Goal: Task Accomplishment & Management: Manage account settings

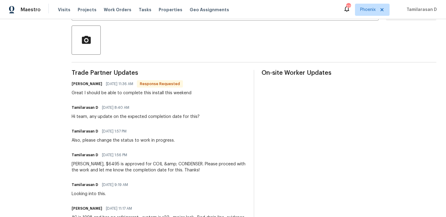
scroll to position [137, 0]
click at [108, 95] on div "Great I should be able to complete this install this weekend" at bounding box center [132, 92] width 120 height 6
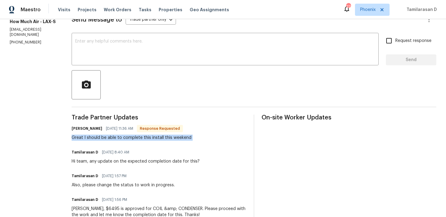
scroll to position [90, 0]
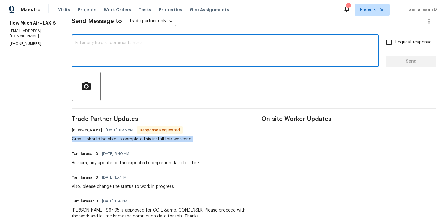
click at [97, 62] on textarea at bounding box center [225, 51] width 300 height 21
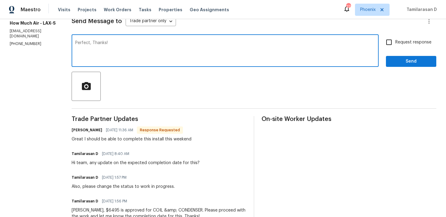
type textarea "Perfect, Thanks!"
click at [410, 64] on span "Send" at bounding box center [411, 62] width 41 height 8
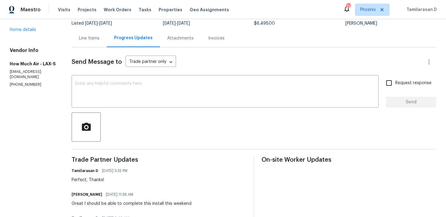
scroll to position [133, 0]
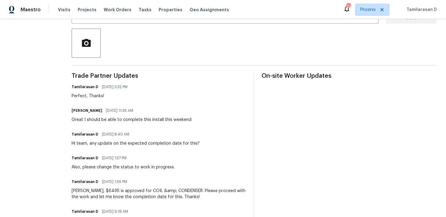
click at [103, 121] on div "Great I should be able to complete this install this weekend" at bounding box center [132, 119] width 120 height 6
copy div "Great I should be able to complete this install this weekend"
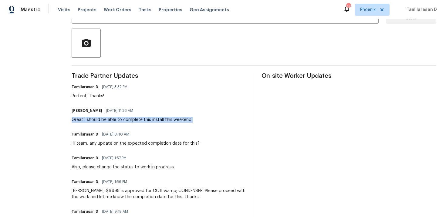
click at [139, 118] on div "Great I should be able to complete this install this weekend" at bounding box center [132, 119] width 120 height 6
copy div "Great I should be able to complete this install this weekend"
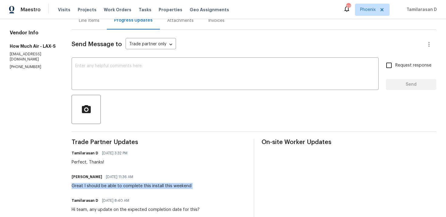
scroll to position [0, 0]
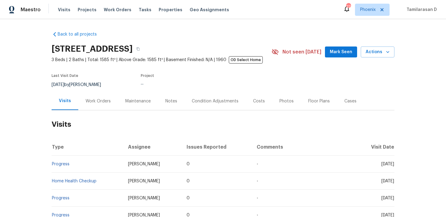
click at [95, 98] on div "Work Orders" at bounding box center [98, 101] width 40 height 18
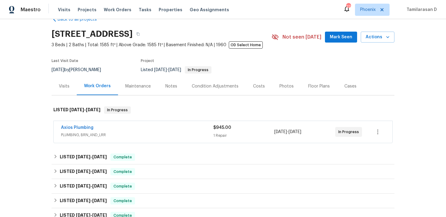
scroll to position [28, 0]
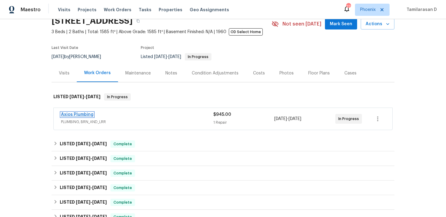
click at [83, 115] on link "Axios Plumbing" at bounding box center [77, 114] width 32 height 4
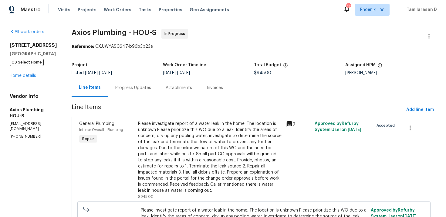
click at [167, 92] on div "Attachments" at bounding box center [178, 88] width 41 height 18
click at [108, 94] on div "Line Items" at bounding box center [90, 88] width 36 height 18
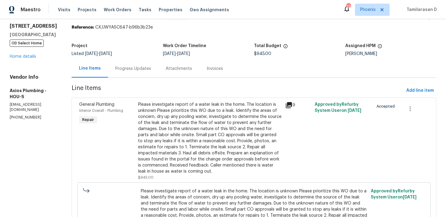
click at [128, 84] on section "Axios Plumbing - HOU-S In Progress Reference: CXJJWYASC647-b96b3b23e Project Li…" at bounding box center [254, 141] width 365 height 262
click at [128, 73] on div "Progress Updates" at bounding box center [133, 68] width 50 height 18
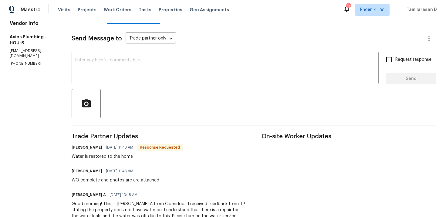
scroll to position [72, 0]
click at [110, 182] on div "WO complete and photos are are attached" at bounding box center [116, 180] width 88 height 6
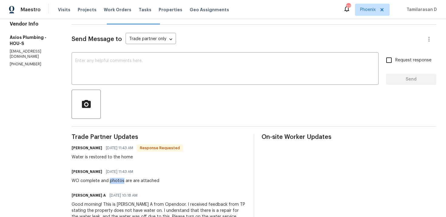
click at [110, 182] on div "WO complete and photos are are attached" at bounding box center [116, 180] width 88 height 6
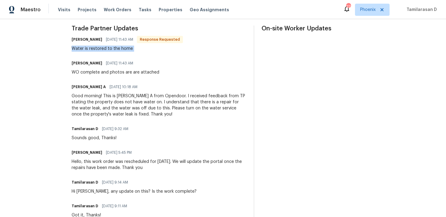
scroll to position [176, 0]
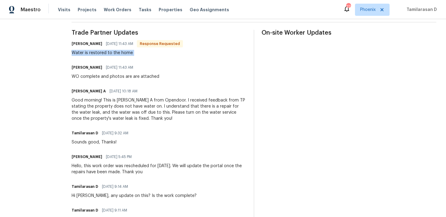
click at [93, 109] on div "Good morning! This is Afredi A from Opendoor. I received feedback from TP stati…" at bounding box center [159, 109] width 175 height 24
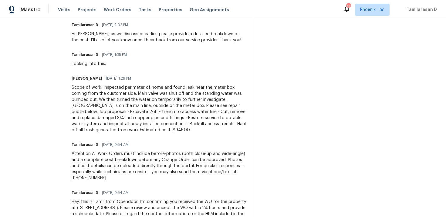
scroll to position [707, 0]
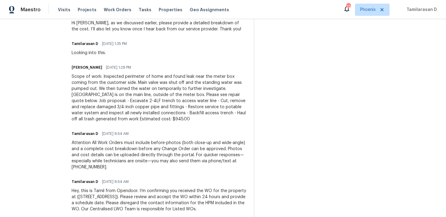
click at [111, 91] on div "Scope of work: Inspected perimeter of home and found leak near the meter box co…" at bounding box center [159, 97] width 175 height 49
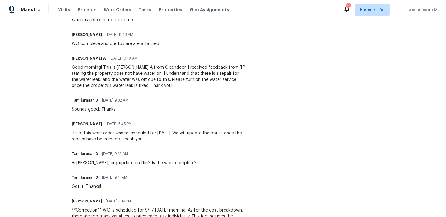
scroll to position [161, 0]
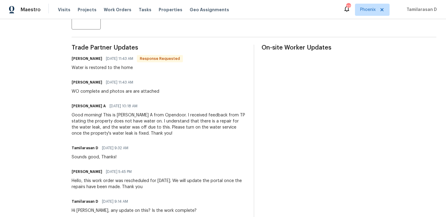
click at [102, 122] on div "Good morning! This is Afredi A from Opendoor. I received feedback from TP stati…" at bounding box center [159, 124] width 175 height 24
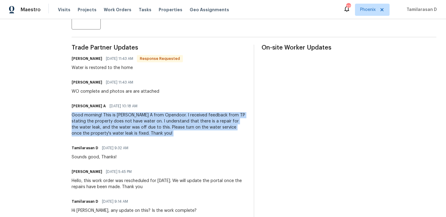
click at [86, 92] on div "WO complete and photos are are attached" at bounding box center [116, 91] width 88 height 6
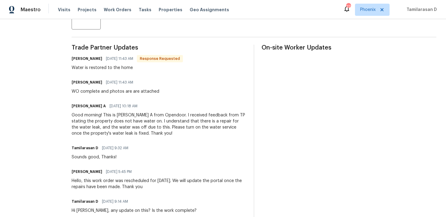
click at [86, 92] on div "WO complete and photos are are attached" at bounding box center [116, 91] width 88 height 6
click at [91, 122] on div "Good morning! This is Afredi A from Opendoor. I received feedback from TP stati…" at bounding box center [159, 124] width 175 height 24
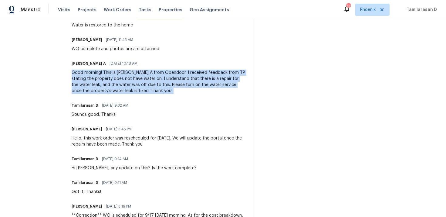
scroll to position [210, 0]
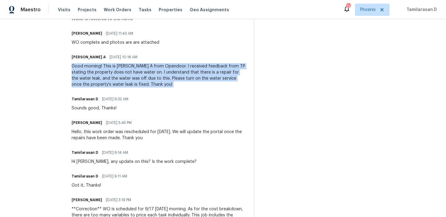
click at [100, 72] on div "Good morning! This is Afredi A from Opendoor. I received feedback from TP stati…" at bounding box center [159, 75] width 175 height 24
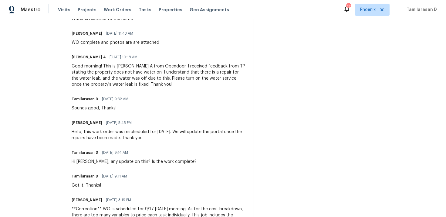
click at [100, 72] on div "Good morning! This is Afredi A from Opendoor. I received feedback from TP stati…" at bounding box center [159, 75] width 175 height 24
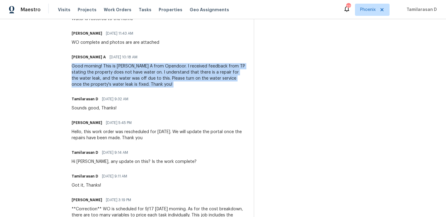
click at [100, 72] on div "Good morning! This is Afredi A from Opendoor. I received feedback from TP stati…" at bounding box center [159, 75] width 175 height 24
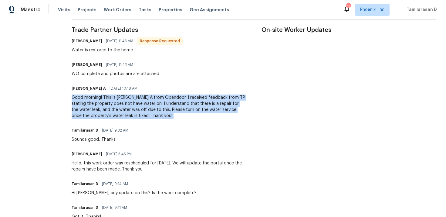
scroll to position [165, 0]
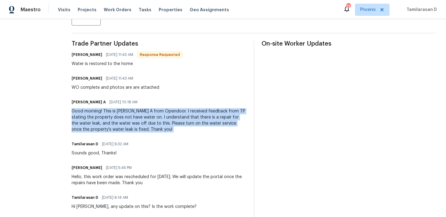
click at [103, 118] on div "Good morning! This is Afredi A from Opendoor. I received feedback from TP stati…" at bounding box center [159, 120] width 175 height 24
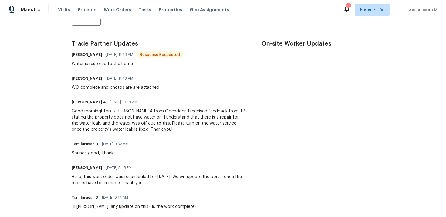
click at [103, 118] on div "Good morning! This is Afredi A from Opendoor. I received feedback from TP stati…" at bounding box center [159, 120] width 175 height 24
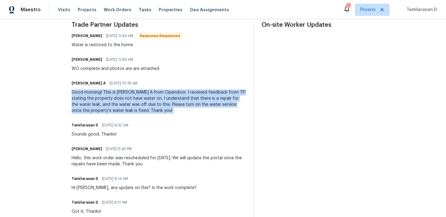
scroll to position [187, 0]
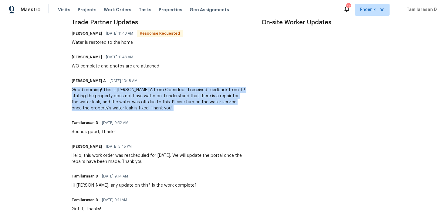
click at [90, 95] on div "Good morning! This is Afredi A from Opendoor. I received feedback from TP stati…" at bounding box center [159, 99] width 175 height 24
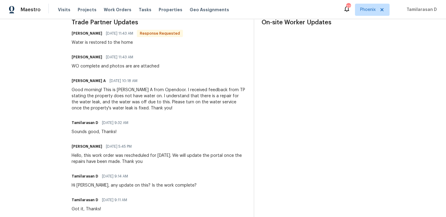
click at [90, 95] on div "Good morning! This is Afredi A from Opendoor. I received feedback from TP stati…" at bounding box center [159, 99] width 175 height 24
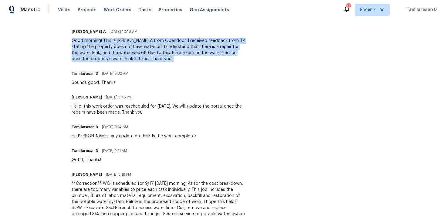
scroll to position [239, 0]
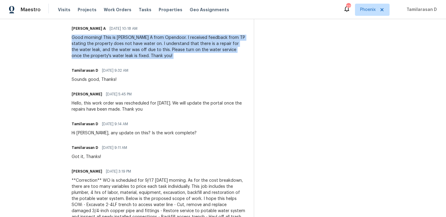
click at [102, 105] on div "Hello, this work order was rescheduled for Friday 9/19. We will update the port…" at bounding box center [159, 106] width 175 height 12
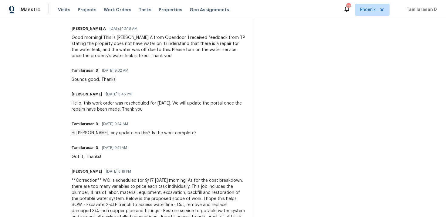
click at [102, 105] on div "Hello, this work order was rescheduled for Friday 9/19. We will update the port…" at bounding box center [159, 106] width 175 height 12
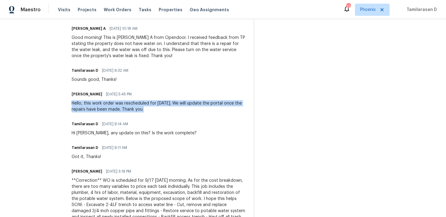
click at [107, 104] on div "Hello, this work order was rescheduled for Friday 9/19. We will update the port…" at bounding box center [159, 106] width 175 height 12
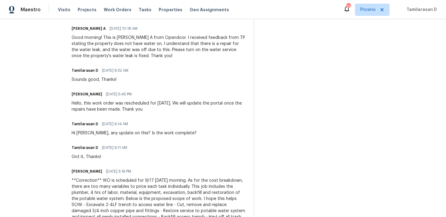
click at [107, 104] on div "Hello, this work order was rescheduled for Friday 9/19. We will update the port…" at bounding box center [159, 106] width 175 height 12
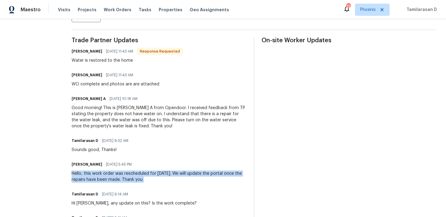
scroll to position [167, 0]
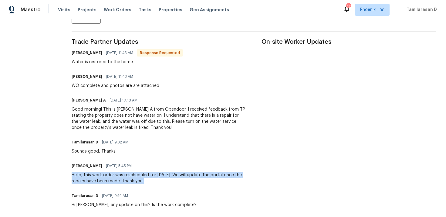
click at [100, 115] on div "Good morning! This is Afredi A from Opendoor. I received feedback from TP stati…" at bounding box center [159, 118] width 175 height 24
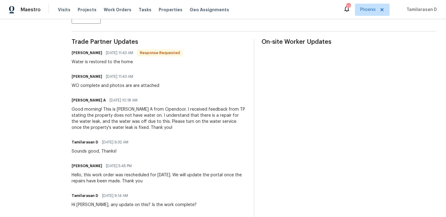
click at [100, 115] on div "Good morning! This is Afredi A from Opendoor. I received feedback from TP stati…" at bounding box center [159, 118] width 175 height 24
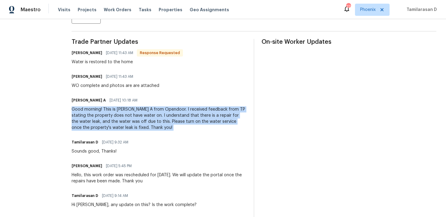
click at [100, 115] on div "Good morning! This is Afredi A from Opendoor. I received feedback from TP stati…" at bounding box center [159, 118] width 175 height 24
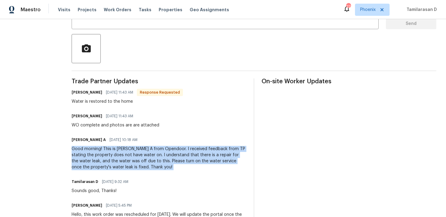
click at [95, 121] on div "Armando Guevara 09/19/2025 11:43 AM WO complete and photos are are attached" at bounding box center [116, 120] width 88 height 16
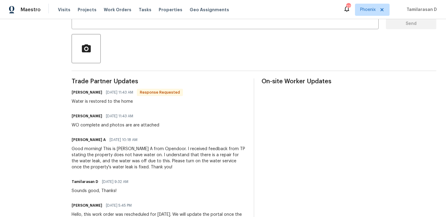
click at [96, 123] on div "WO complete and photos are are attached" at bounding box center [116, 125] width 88 height 6
click at [90, 96] on div "Armando Guevara 09/19/2025 11:43 AM Response Requested" at bounding box center [127, 92] width 111 height 8
click at [90, 103] on div "Water is restored to the home" at bounding box center [127, 101] width 111 height 6
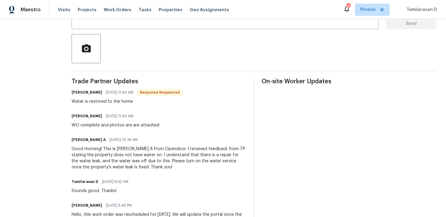
click at [90, 103] on div "Water is restored to the home" at bounding box center [127, 101] width 111 height 6
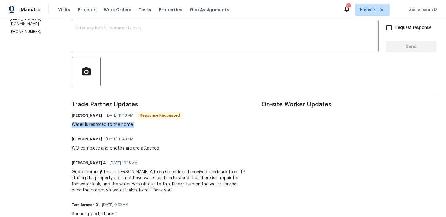
scroll to position [99, 0]
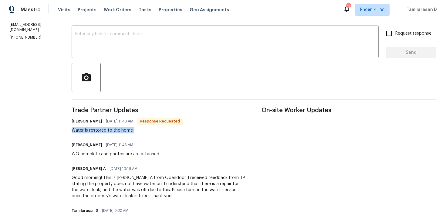
click at [96, 128] on div "Water is restored to the home" at bounding box center [127, 130] width 111 height 6
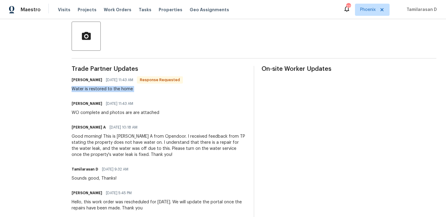
scroll to position [141, 0]
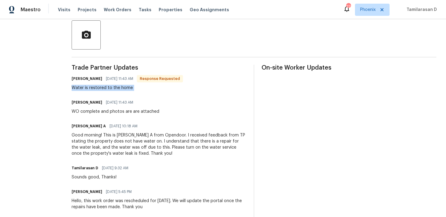
click at [92, 111] on div "WO complete and photos are are attached" at bounding box center [116, 111] width 88 height 6
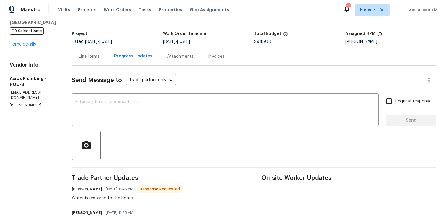
scroll to position [0, 0]
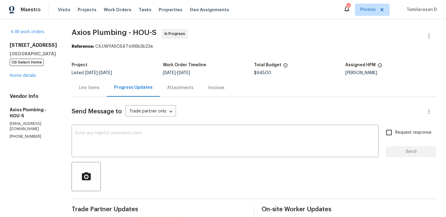
click at [72, 88] on div "Line Items" at bounding box center [89, 88] width 35 height 18
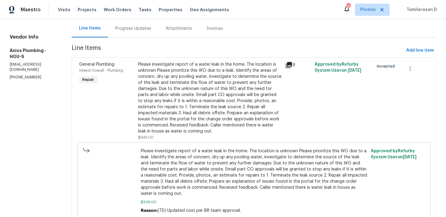
scroll to position [79, 0]
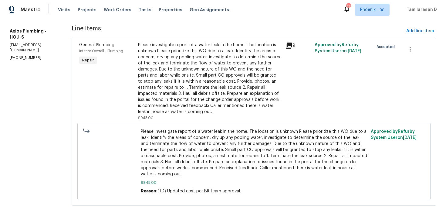
click at [175, 92] on div "Please investigate report of a water leak in the home. The location is unknown …" at bounding box center [210, 78] width 144 height 73
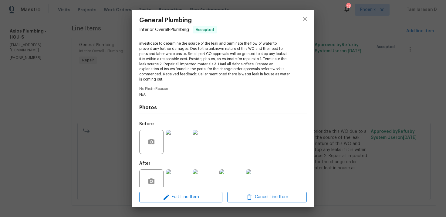
scroll to position [83, 0]
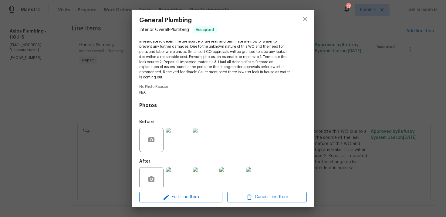
click at [179, 171] on img at bounding box center [178, 179] width 24 height 24
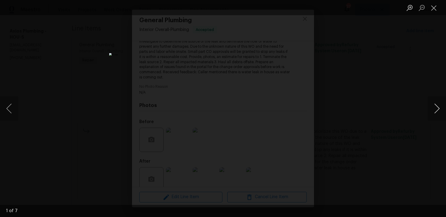
click at [439, 104] on button "Next image" at bounding box center [437, 108] width 18 height 24
click at [437, 109] on button "Next image" at bounding box center [437, 108] width 18 height 24
click at [432, 107] on button "Next image" at bounding box center [437, 108] width 18 height 24
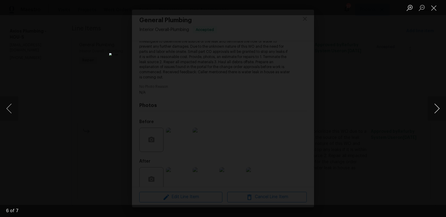
click at [433, 107] on button "Next image" at bounding box center [437, 108] width 18 height 24
click at [432, 8] on button "Close lightbox" at bounding box center [434, 7] width 12 height 11
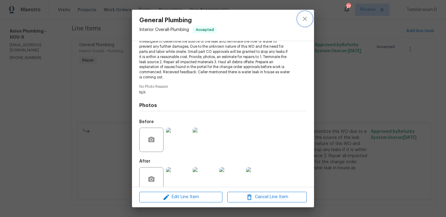
click at [311, 18] on button "close" at bounding box center [305, 19] width 15 height 15
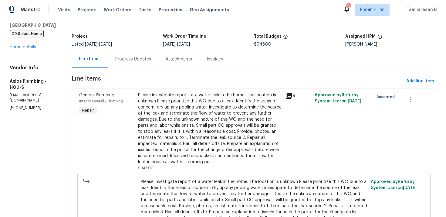
scroll to position [0, 0]
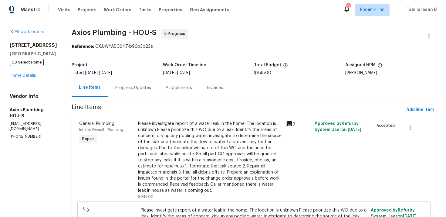
click at [124, 90] on div "Progress Updates" at bounding box center [133, 88] width 36 height 6
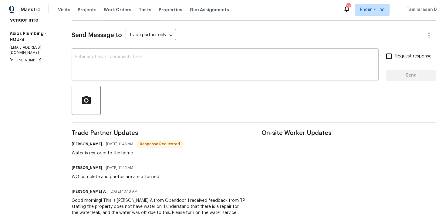
scroll to position [78, 0]
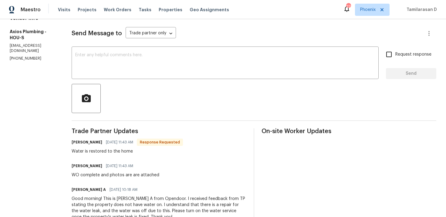
click at [109, 172] on div "WO complete and photos are are attached" at bounding box center [116, 175] width 88 height 6
copy div "WO complete and photos are are attached"
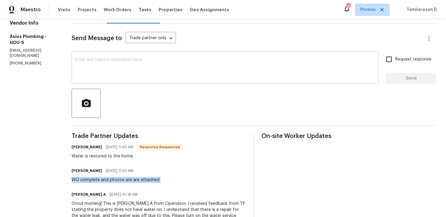
scroll to position [78, 0]
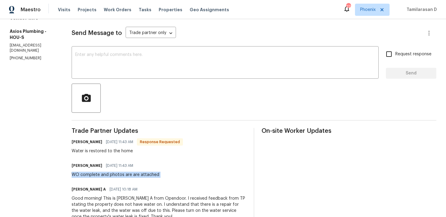
click at [99, 149] on div "Water is restored to the home" at bounding box center [127, 151] width 111 height 6
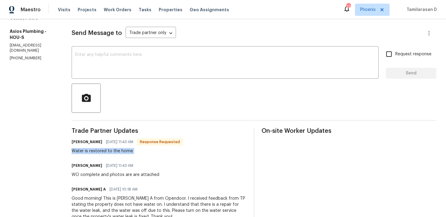
copy div "Water is restored to the home"
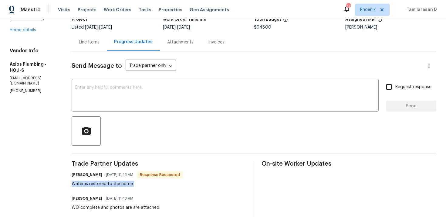
scroll to position [43, 0]
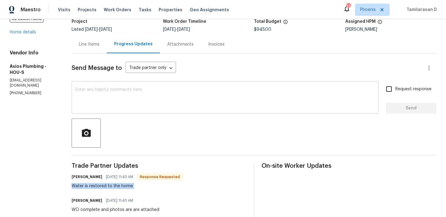
click at [113, 100] on textarea at bounding box center [225, 97] width 300 height 21
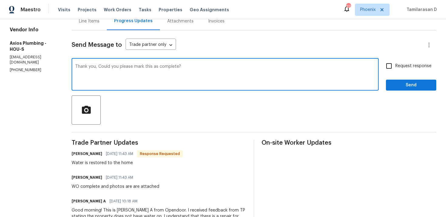
scroll to position [75, 0]
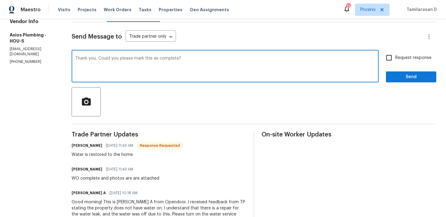
type textarea "Thank you, Could you please mark this as complete?"
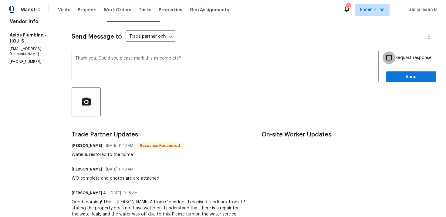
click at [394, 58] on input "Request response" at bounding box center [389, 57] width 13 height 13
checkbox input "true"
click at [407, 78] on span "Send" at bounding box center [411, 77] width 41 height 8
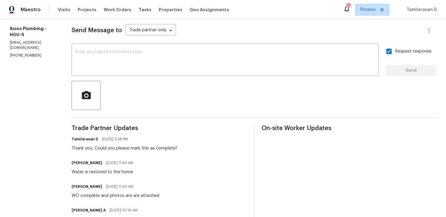
scroll to position [0, 0]
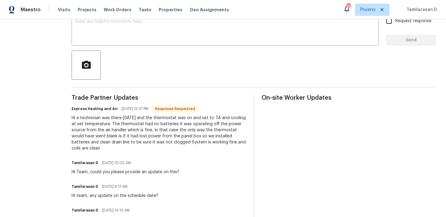
scroll to position [116, 0]
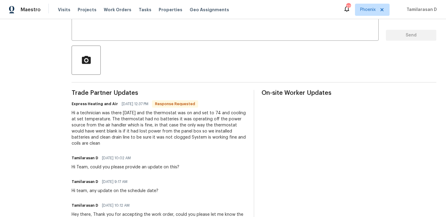
click at [115, 120] on div "Hi a technician was there today and the thermostat was on and set to 74 and coo…" at bounding box center [159, 128] width 175 height 36
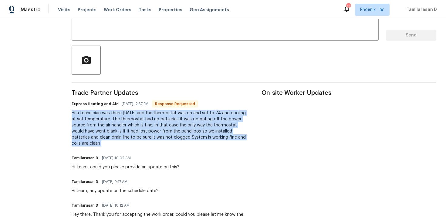
scroll to position [122, 0]
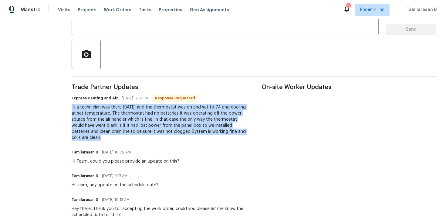
click at [107, 110] on div "Hi a technician was there today and the thermostat was on and set to 74 and coo…" at bounding box center [159, 122] width 175 height 36
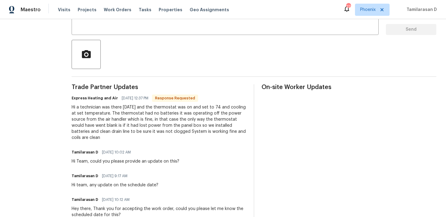
click at [107, 110] on div "Hi a technician was there today and the thermostat was on and set to 74 and coo…" at bounding box center [159, 122] width 175 height 36
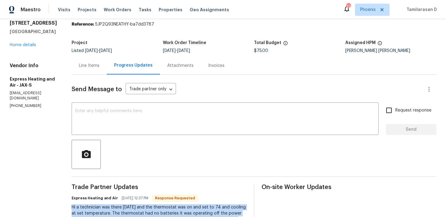
scroll to position [0, 0]
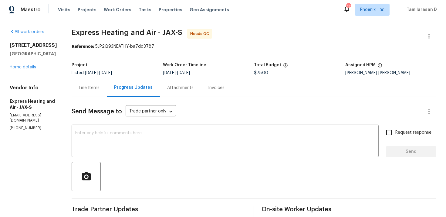
click at [95, 87] on div "Line Items" at bounding box center [89, 88] width 21 height 6
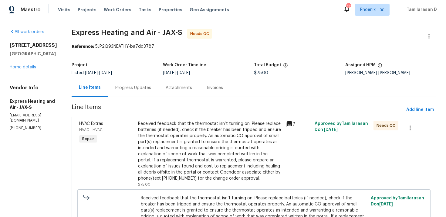
click at [181, 137] on div "Received feedback that the thermostat isn’t turning on. Please replace batterie…" at bounding box center [210, 150] width 144 height 61
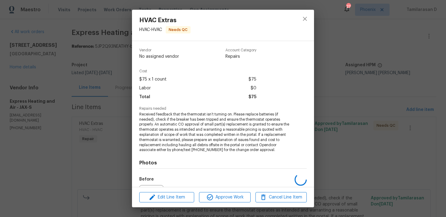
scroll to position [68, 0]
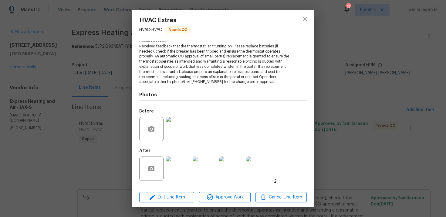
click at [177, 164] on img at bounding box center [178, 168] width 24 height 24
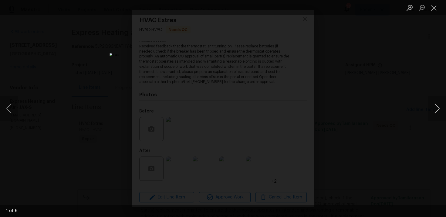
click at [434, 111] on button "Next image" at bounding box center [437, 108] width 18 height 24
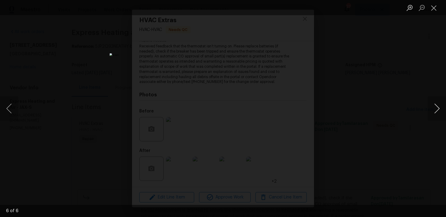
click at [434, 111] on button "Next image" at bounding box center [437, 108] width 18 height 24
click at [432, 12] on button "Close lightbox" at bounding box center [434, 7] width 12 height 11
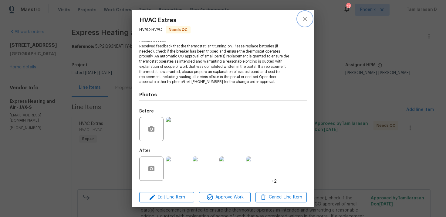
click at [306, 19] on icon "close" at bounding box center [305, 19] width 4 height 4
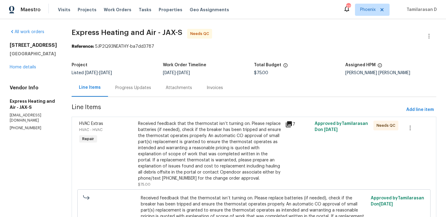
click at [151, 92] on div "Progress Updates" at bounding box center [133, 88] width 50 height 18
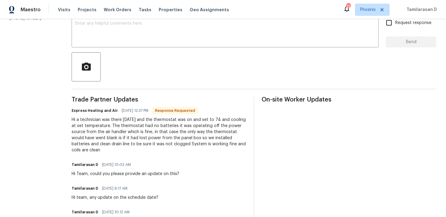
scroll to position [98, 0]
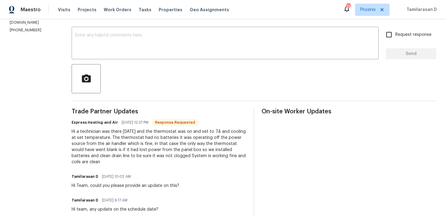
click at [144, 150] on div "Hi a technician was there today and the thermostat was on and set to 74 and coo…" at bounding box center [159, 146] width 175 height 36
click at [129, 151] on div "Hi a technician was there today and the thermostat was on and set to 74 and coo…" at bounding box center [159, 146] width 175 height 36
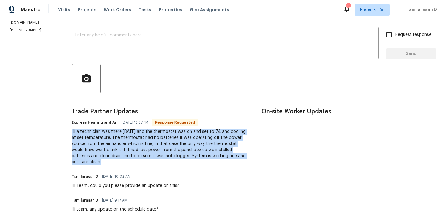
copy div "Hi a technician was there today and the thermostat was on and set to 74 and coo…"
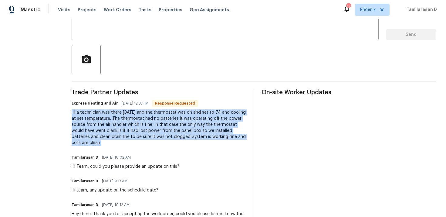
scroll to position [109, 0]
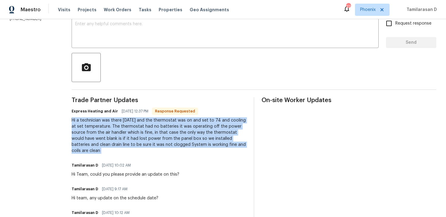
copy div "Hi a technician was there today and the thermostat was on and set to 74 and coo…"
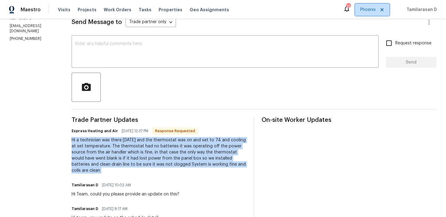
scroll to position [85, 0]
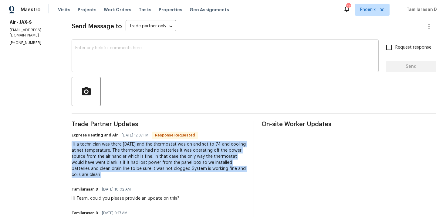
click at [92, 45] on div "x ​" at bounding box center [225, 56] width 307 height 31
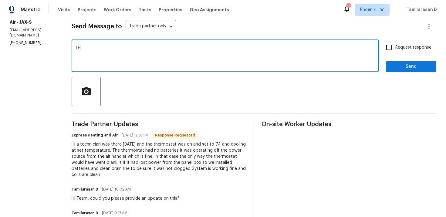
type textarea "T"
type textarea "Thank you, Approved!"
click at [402, 64] on span "Send" at bounding box center [411, 67] width 41 height 8
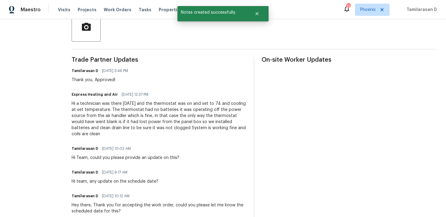
scroll to position [144, 0]
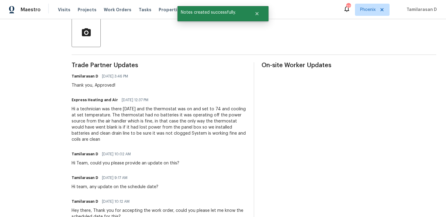
click at [117, 123] on div "Hi a technician was there today and the thermostat was on and set to 74 and coo…" at bounding box center [159, 124] width 175 height 36
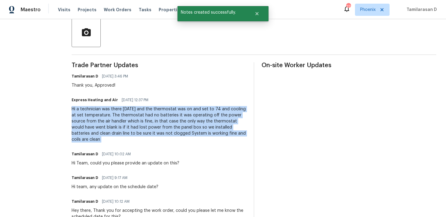
copy div "Hi a technician was there today and the thermostat was on and set to 74 and coo…"
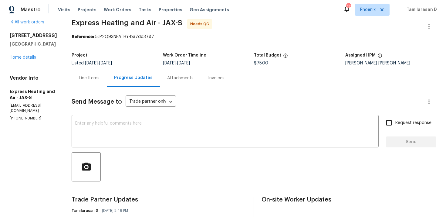
scroll to position [0, 0]
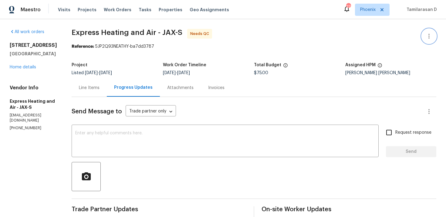
click at [424, 32] on button "button" at bounding box center [429, 36] width 15 height 15
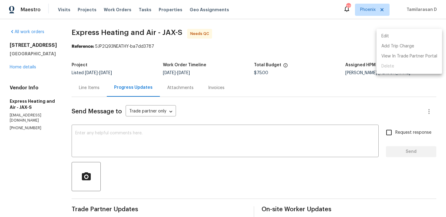
click at [406, 36] on li "Edit" at bounding box center [409, 36] width 66 height 10
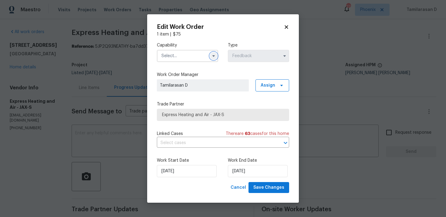
click at [215, 58] on button "button" at bounding box center [213, 55] width 7 height 7
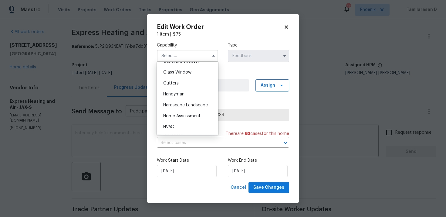
scroll to position [318, 0]
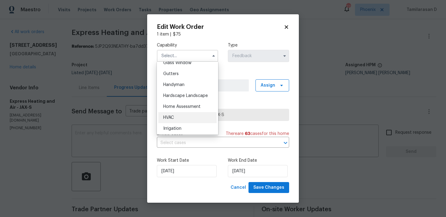
click at [174, 116] on span "HVAC" at bounding box center [168, 117] width 11 height 4
type input "HVAC"
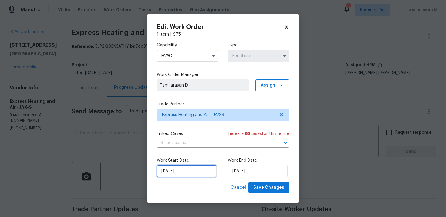
click at [194, 171] on input "16/09/2025" at bounding box center [187, 171] width 60 height 12
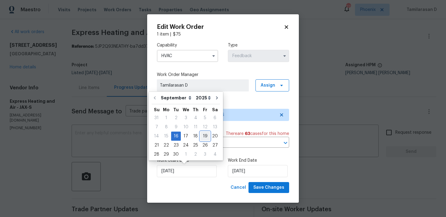
click at [202, 134] on div "19" at bounding box center [205, 136] width 10 height 8
type input "19/09/2025"
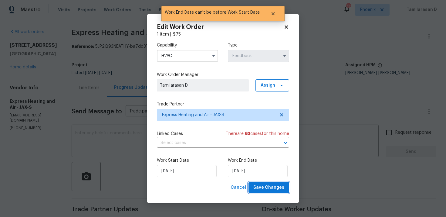
click at [272, 187] on span "Save Changes" at bounding box center [268, 188] width 31 height 8
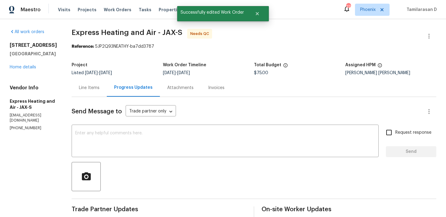
click at [97, 89] on div "Line Items" at bounding box center [89, 88] width 21 height 6
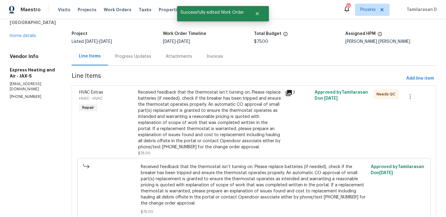
scroll to position [51, 0]
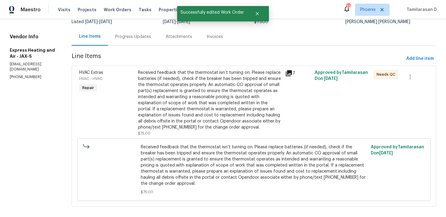
click at [193, 110] on div "Received feedback that the thermostat isn’t turning on. Please replace batterie…" at bounding box center [210, 99] width 144 height 61
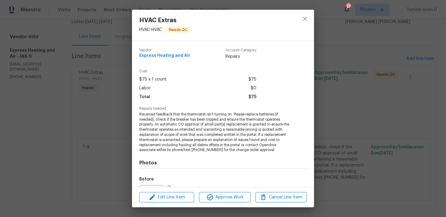
scroll to position [68, 0]
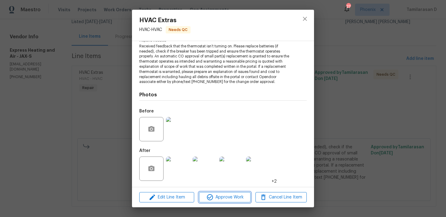
click at [222, 192] on button "Approve Work" at bounding box center [224, 197] width 51 height 11
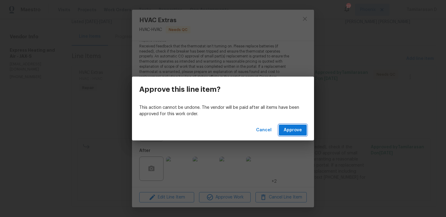
click at [288, 134] on button "Approve" at bounding box center [293, 129] width 28 height 11
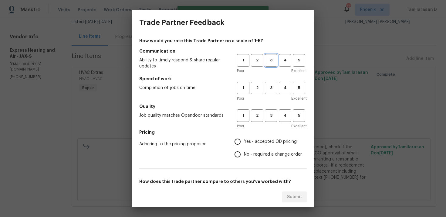
click at [269, 57] on span "3" at bounding box center [270, 60] width 11 height 7
click at [275, 86] on span "3" at bounding box center [270, 87] width 11 height 7
click at [265, 114] on button "3" at bounding box center [271, 115] width 12 height 12
click at [240, 143] on input "Yes - accepted OD pricing" at bounding box center [237, 141] width 13 height 13
radio input "true"
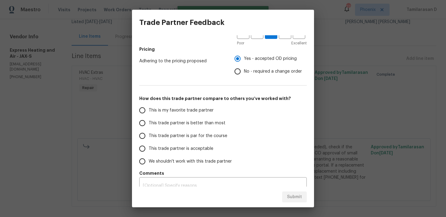
scroll to position [91, 0]
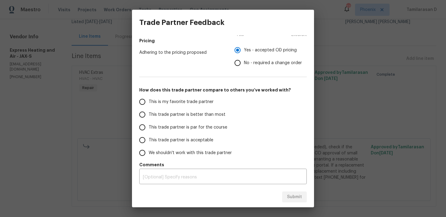
click at [145, 128] on input "This trade partner is par for the course" at bounding box center [142, 127] width 13 height 13
click at [295, 199] on span "Submit" at bounding box center [294, 197] width 15 height 8
radio input "true"
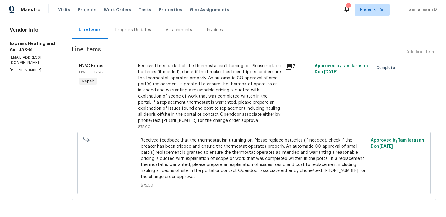
scroll to position [0, 0]
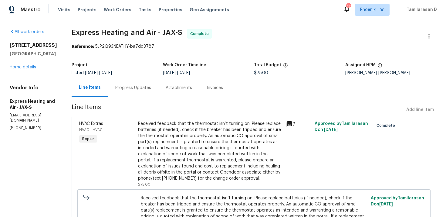
click at [118, 92] on div "Progress Updates" at bounding box center [133, 88] width 50 height 18
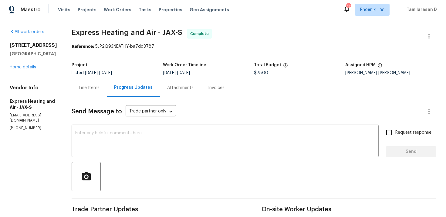
click at [91, 95] on div "Line Items" at bounding box center [89, 88] width 35 height 18
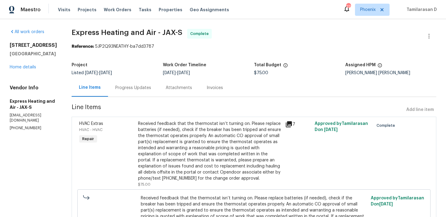
click at [124, 92] on div "Progress Updates" at bounding box center [133, 88] width 50 height 18
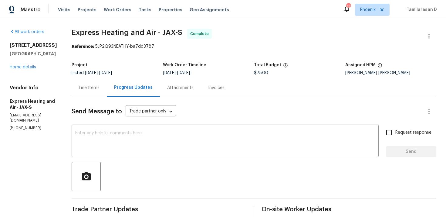
click at [132, 71] on div "Listed 9/16/2025 - 9/19/2025" at bounding box center [117, 73] width 91 height 4
click at [133, 70] on div "Project" at bounding box center [117, 67] width 91 height 8
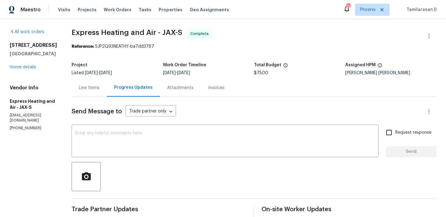
click at [145, 68] on div "Project" at bounding box center [117, 67] width 91 height 8
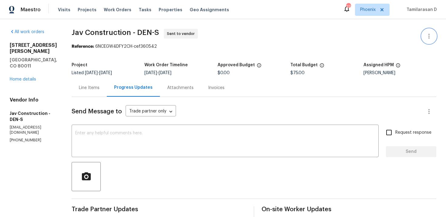
click at [427, 37] on icon "button" at bounding box center [428, 35] width 7 height 7
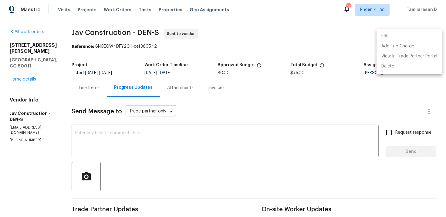
click at [393, 34] on li "Edit" at bounding box center [409, 36] width 66 height 10
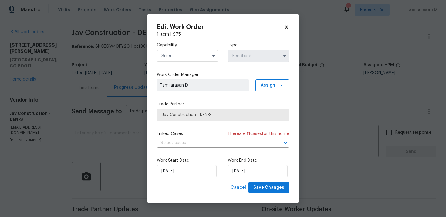
click at [205, 54] on input "text" at bounding box center [187, 56] width 61 height 12
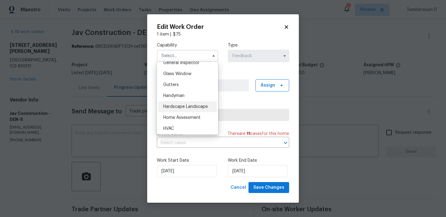
scroll to position [309, 0]
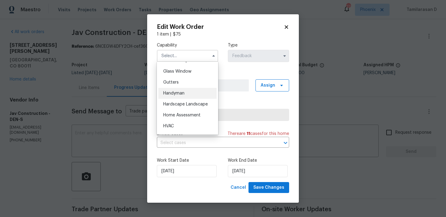
click at [175, 94] on span "Handyman" at bounding box center [173, 93] width 21 height 4
type input "Handyman"
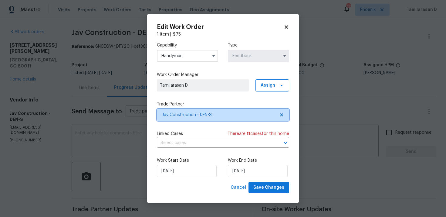
click at [182, 117] on span "Jav Construction - DEN-S" at bounding box center [223, 115] width 132 height 12
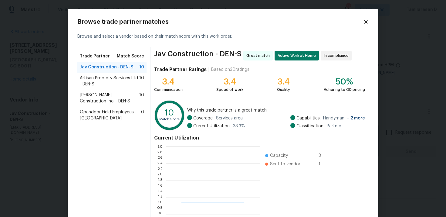
scroll to position [85, 94]
click at [94, 79] on span "Artisan Property Services Ltd - DEN-S" at bounding box center [109, 81] width 59 height 12
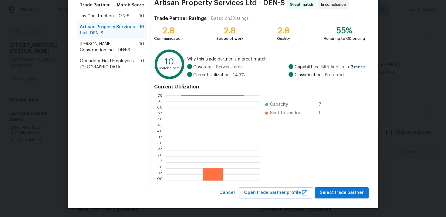
scroll to position [0, 0]
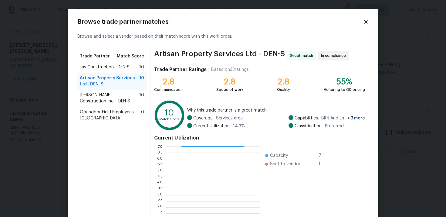
click at [366, 22] on icon at bounding box center [365, 21] width 3 height 3
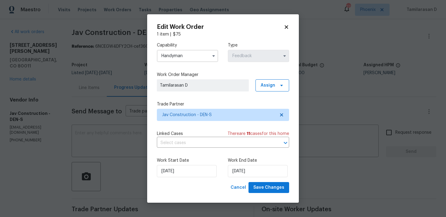
click at [125, 154] on body "Maestro Visits Projects Work Orders Tasks Properties Geo Assignments 27 Phoenix…" at bounding box center [223, 108] width 446 height 217
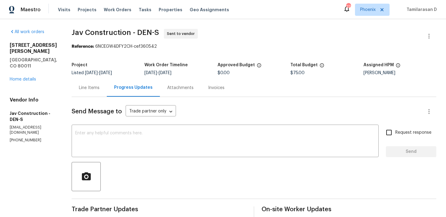
click at [93, 83] on div "Line Items" at bounding box center [89, 88] width 35 height 18
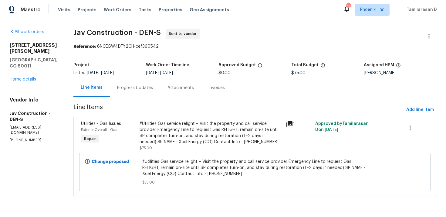
click at [130, 86] on div "Progress Updates" at bounding box center [135, 88] width 36 height 6
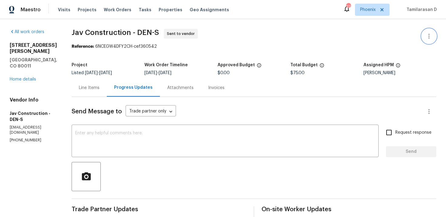
click at [424, 38] on button "button" at bounding box center [429, 36] width 15 height 15
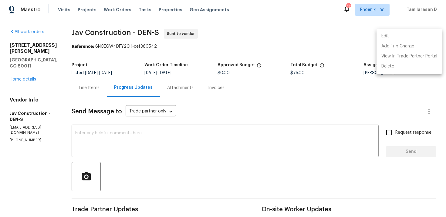
click at [397, 34] on li "Edit" at bounding box center [409, 36] width 66 height 10
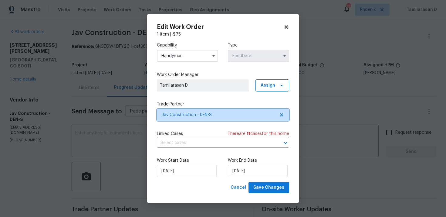
click at [203, 115] on span "Jav Construction - DEN-S" at bounding box center [218, 115] width 113 height 6
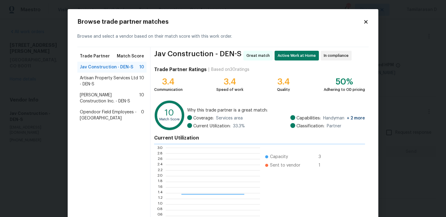
scroll to position [85, 94]
click at [131, 78] on span "Artisan Property Services Ltd - DEN-S" at bounding box center [109, 81] width 59 height 12
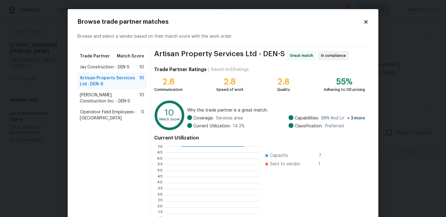
scroll to position [51, 0]
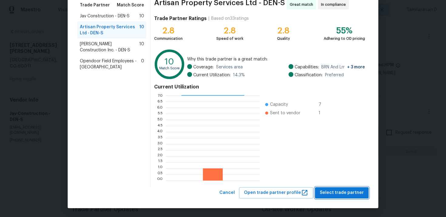
click at [336, 191] on span "Select trade partner" at bounding box center [342, 193] width 44 height 8
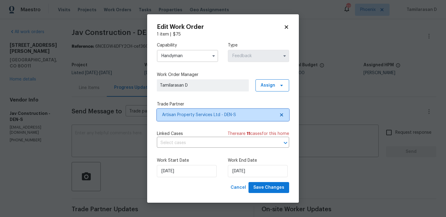
scroll to position [0, 0]
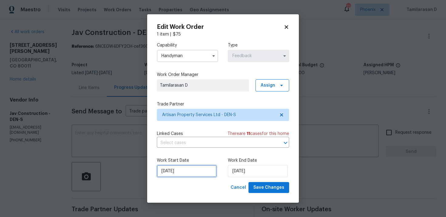
click at [198, 167] on input "[DATE]" at bounding box center [187, 171] width 60 height 12
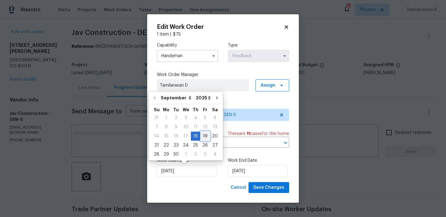
click at [202, 133] on div "19" at bounding box center [205, 136] width 10 height 8
type input "[DATE]"
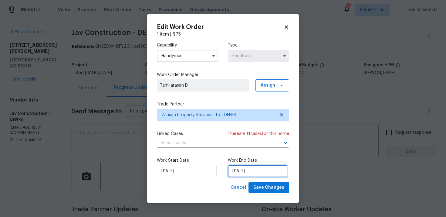
click at [245, 166] on input "[DATE]" at bounding box center [258, 171] width 60 height 12
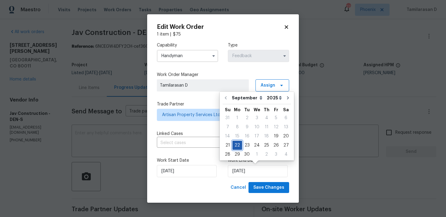
click at [236, 148] on div "22" at bounding box center [237, 145] width 10 height 8
click at [265, 187] on span "Save Changes" at bounding box center [268, 188] width 31 height 8
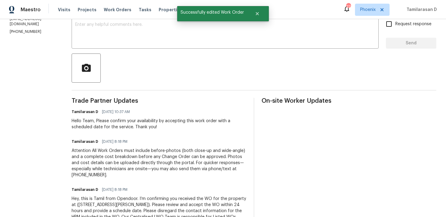
scroll to position [128, 0]
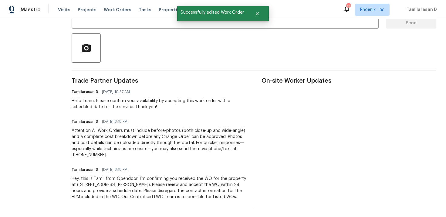
click at [111, 177] on div "Hey, this is Tamil from Opendoor. I’m confirming you received the WO for the pr…" at bounding box center [159, 187] width 175 height 24
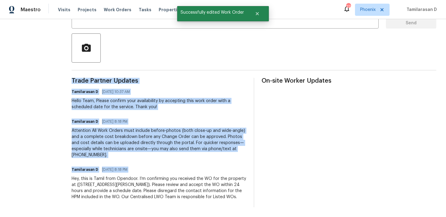
copy div "Trade Partner Updates Tamilarasan D 09/19/2025 10:37 AM Hello Team, Please conf…"
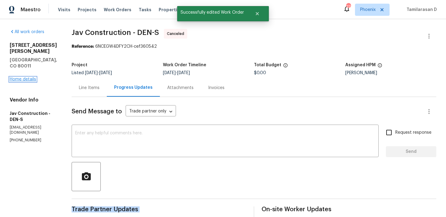
click at [24, 77] on link "Home details" at bounding box center [23, 79] width 26 height 4
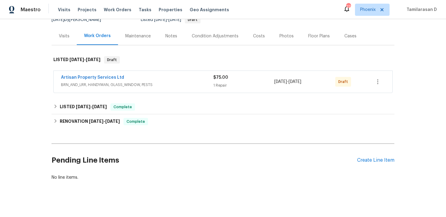
scroll to position [70, 0]
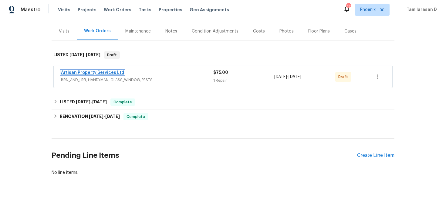
click at [90, 73] on link "Artisan Property Services Ltd" at bounding box center [92, 72] width 63 height 4
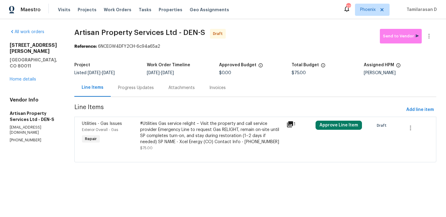
click at [148, 88] on div "Progress Updates" at bounding box center [136, 88] width 36 height 6
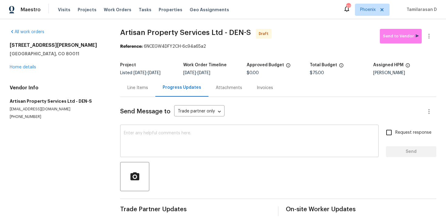
scroll to position [9, 0]
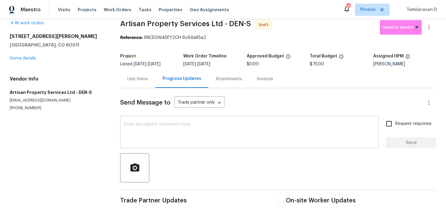
click at [144, 121] on div "x ​" at bounding box center [249, 132] width 258 height 31
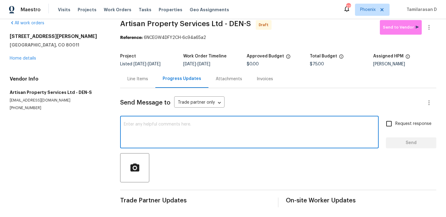
paste textarea "Hey, this is Tamil from Opendoor. I’m confirming you received the WO for the pr…"
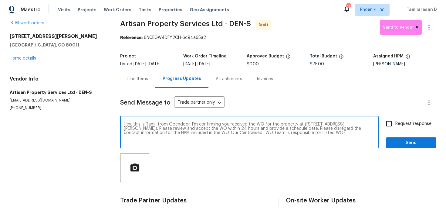
type textarea "Hey, this is Tamil from Opendoor. I’m confirming you received the WO for the pr…"
click at [389, 125] on input "Request response" at bounding box center [389, 123] width 13 height 13
checkbox input "true"
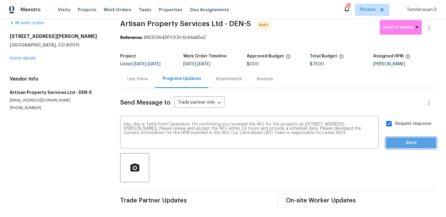
click at [400, 144] on span "Send" at bounding box center [411, 143] width 41 height 8
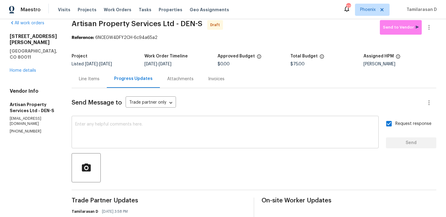
click at [120, 136] on textarea at bounding box center [225, 132] width 300 height 21
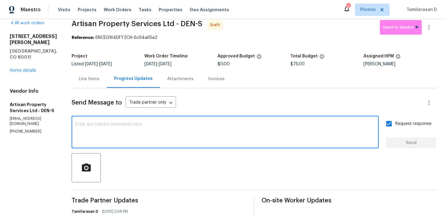
paste textarea "Attention All Work Orders must include before-photos (both close-up and wide-an…"
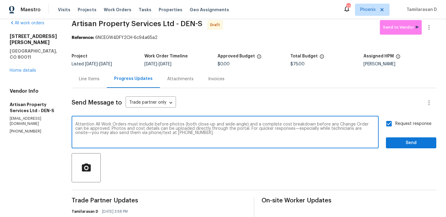
type textarea "Attention All Work Orders must include before-photos (both close-up and wide-an…"
click at [411, 143] on span "Send" at bounding box center [411, 143] width 41 height 8
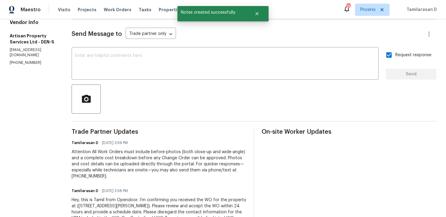
scroll to position [0, 0]
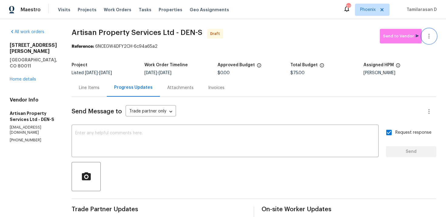
click at [430, 30] on button "button" at bounding box center [429, 36] width 15 height 15
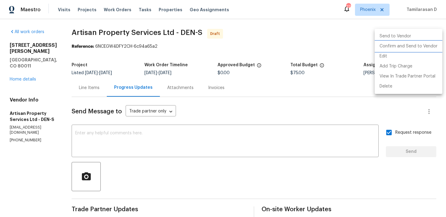
click at [397, 47] on li "Confirm and Send to Vendor" at bounding box center [409, 46] width 68 height 10
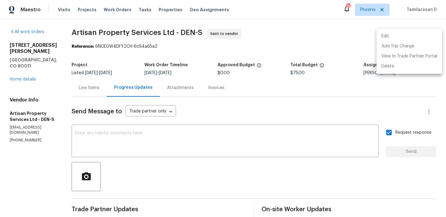
click at [301, 42] on div at bounding box center [223, 108] width 446 height 217
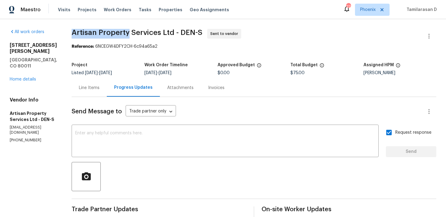
drag, startPoint x: 69, startPoint y: 32, endPoint x: 125, endPoint y: 35, distance: 55.3
click at [125, 35] on span "Artisan Property Services Ltd - DEN-S" at bounding box center [137, 32] width 131 height 7
copy span "Artisan Property"
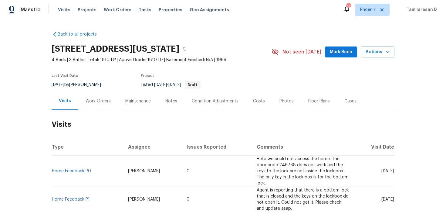
click at [91, 104] on div "Work Orders" at bounding box center [98, 101] width 40 height 18
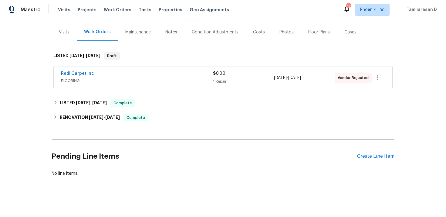
scroll to position [70, 0]
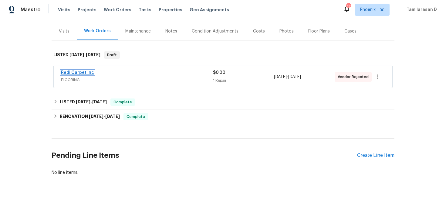
click at [78, 74] on link "Redi Carpet Inc" at bounding box center [77, 72] width 33 height 4
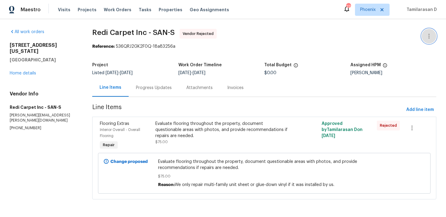
click at [429, 33] on icon "button" at bounding box center [428, 35] width 7 height 7
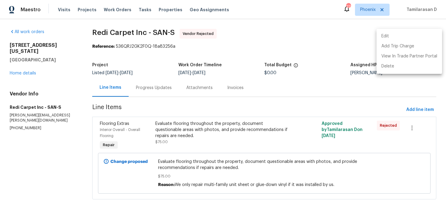
click at [386, 35] on li "Edit" at bounding box center [409, 36] width 66 height 10
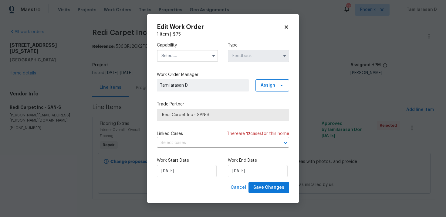
click at [215, 52] on span at bounding box center [213, 55] width 9 height 9
click at [212, 56] on icon "button" at bounding box center [213, 55] width 5 height 5
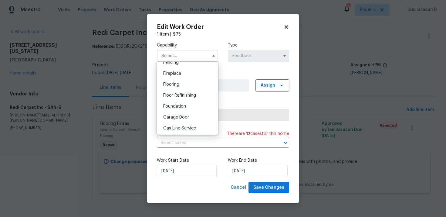
scroll to position [222, 0]
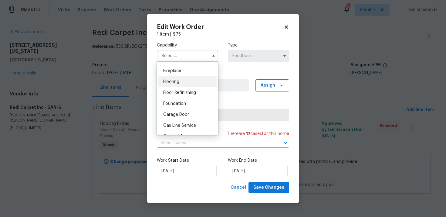
click at [169, 83] on span "Flooring" at bounding box center [171, 81] width 16 height 4
type input "Flooring"
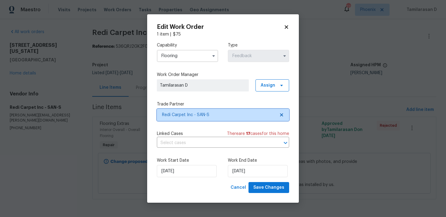
click at [178, 109] on span "Redi Carpet Inc - SAN-S" at bounding box center [223, 115] width 132 height 12
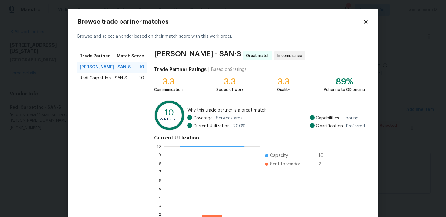
scroll to position [51, 0]
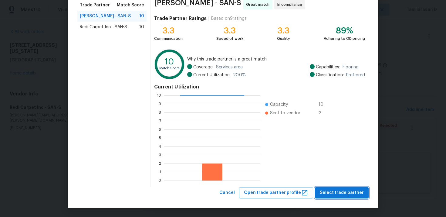
click at [336, 190] on span "Select trade partner" at bounding box center [342, 193] width 44 height 8
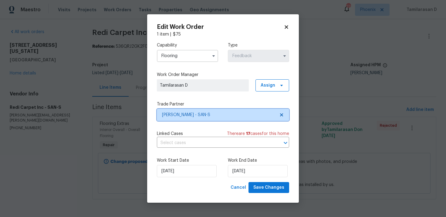
scroll to position [0, 0]
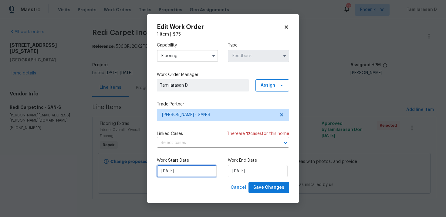
click at [177, 172] on input "[DATE]" at bounding box center [187, 171] width 60 height 12
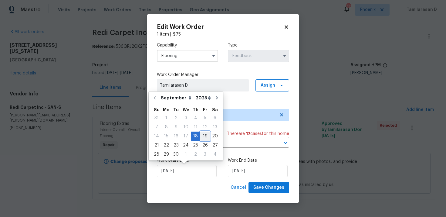
click at [202, 137] on div "19" at bounding box center [205, 136] width 10 height 8
type input "[DATE]"
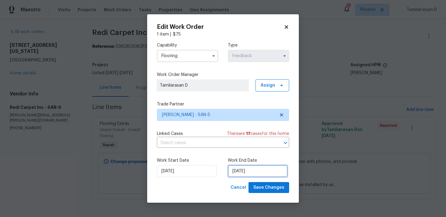
click at [231, 171] on input "[DATE]" at bounding box center [258, 171] width 60 height 12
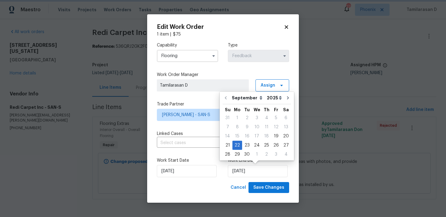
click at [260, 179] on div "Work Start Date [DATE] Work End Date [DATE]" at bounding box center [223, 166] width 132 height 29
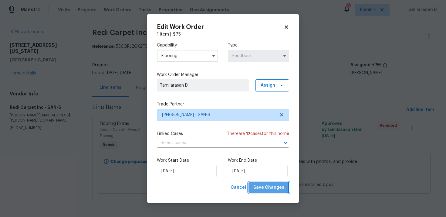
click at [263, 186] on span "Save Changes" at bounding box center [268, 188] width 31 height 8
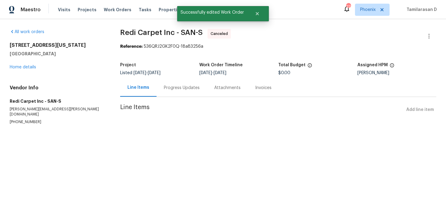
click at [182, 83] on div "Progress Updates" at bounding box center [182, 88] width 50 height 18
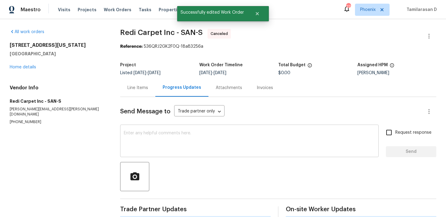
scroll to position [158, 0]
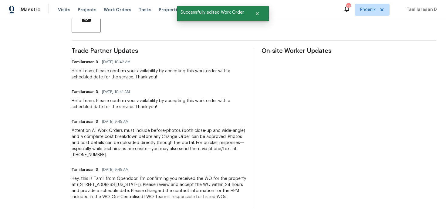
click at [101, 185] on div "Hey, this is Tamil from Opendoor. I’m confirming you received the WO for the pr…" at bounding box center [159, 187] width 175 height 24
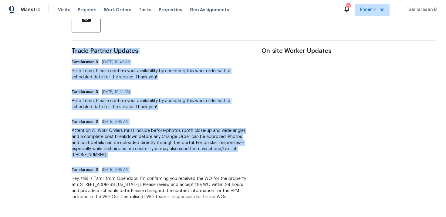
copy div "Trade Partner Updates Tamilarasan D [DATE] 10:42 AM Hello Team, Please confirm …"
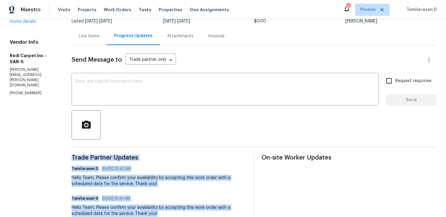
scroll to position [0, 0]
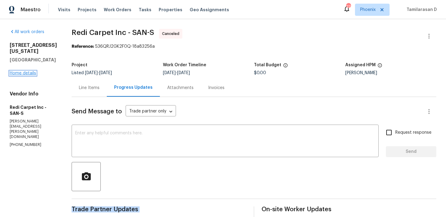
click at [15, 71] on link "Home details" at bounding box center [23, 73] width 26 height 4
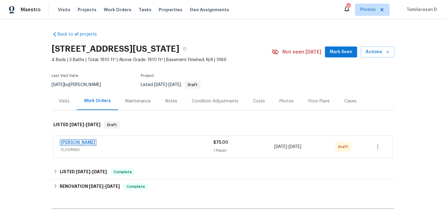
click at [71, 142] on link "Sherwin Williams" at bounding box center [78, 142] width 34 height 4
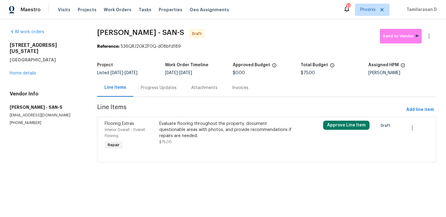
click at [151, 91] on div "Progress Updates" at bounding box center [158, 88] width 50 height 18
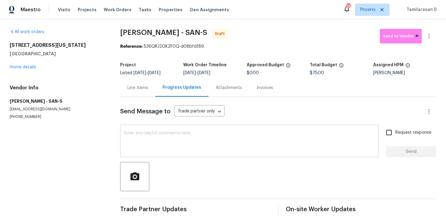
click at [153, 149] on textarea at bounding box center [249, 141] width 251 height 21
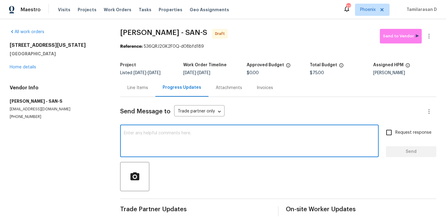
paste textarea "Hey, this is Tamil from Opendoor. I’m confirming you received the WO for the pr…"
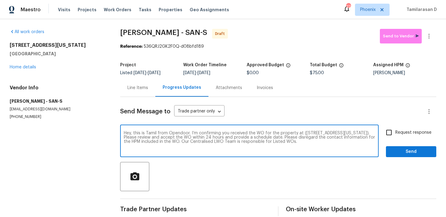
scroll to position [9, 0]
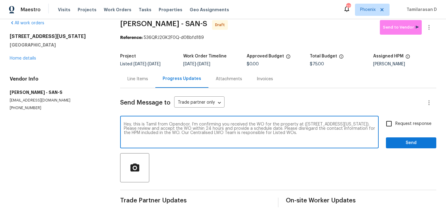
type textarea "Hey, this is Tamil from Opendoor. I’m confirming you received the WO for the pr…"
click at [393, 122] on input "Request response" at bounding box center [389, 123] width 13 height 13
checkbox input "true"
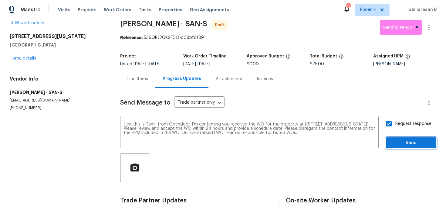
click at [407, 142] on span "Send" at bounding box center [411, 143] width 41 height 8
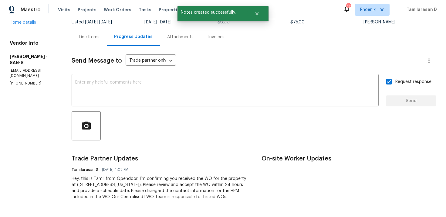
scroll to position [0, 0]
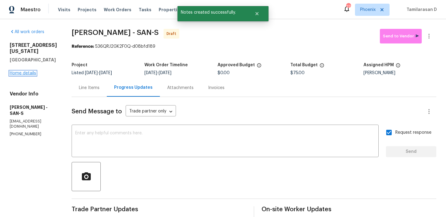
click at [18, 71] on link "Home details" at bounding box center [23, 73] width 26 height 4
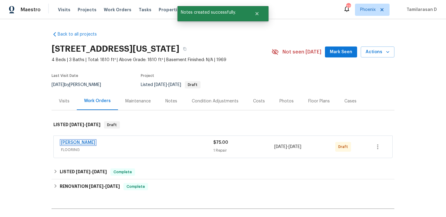
click at [83, 144] on link "Sherwin Williams" at bounding box center [78, 142] width 34 height 4
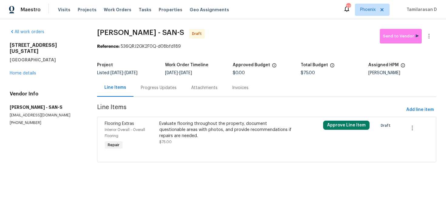
click at [147, 85] on div "Progress Updates" at bounding box center [159, 88] width 36 height 6
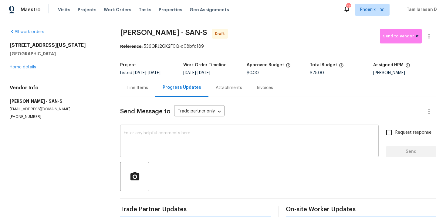
click at [152, 126] on div "x ​" at bounding box center [249, 141] width 258 height 31
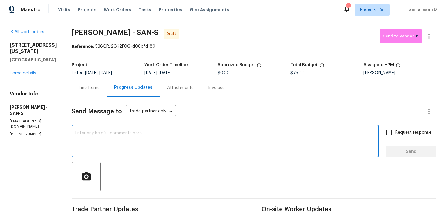
paste textarea "Hey, this is Tamil from Opendoor. I’m confirming you received the WO for the pr…"
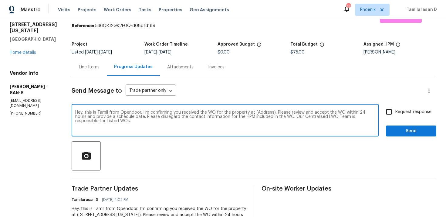
scroll to position [51, 0]
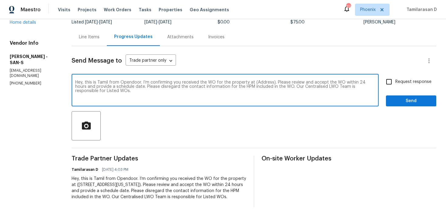
click at [263, 81] on textarea "Hey, this is Tamil from Opendoor. I’m confirming you received the WO for the pr…" at bounding box center [225, 90] width 300 height 21
paste textarea "212 S Wisconsin St, Fallbrook, CA 92028"
type textarea "Hey, this is Tamil from Opendoor. I’m confirming you received the WO for the pr…"
click at [396, 86] on label "Request response" at bounding box center [407, 81] width 49 height 13
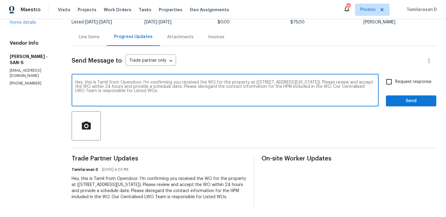
click at [395, 86] on input "Request response" at bounding box center [389, 81] width 13 height 13
checkbox input "true"
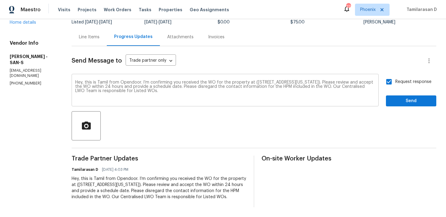
click at [122, 80] on textarea "Hey, this is Tamil from Opendoor. I’m confirming you received the WO for the pr…" at bounding box center [225, 90] width 300 height 21
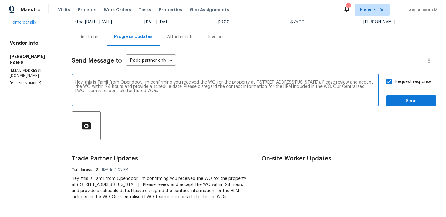
click at [122, 80] on textarea "Hey, this is Tamil from Opendoor. I’m confirming you received the WO for the pr…" at bounding box center [225, 90] width 300 height 21
paste textarea "Attention All Work Orders must include before-photos (both close-up and wide-an…"
click at [277, 86] on textarea "Attention All Work Orders must include before-photos (both close-up and wide-an…" at bounding box center [225, 90] width 300 height 21
type textarea "Attention All Work Orders must include before-photos (both close-up and wide-an…"
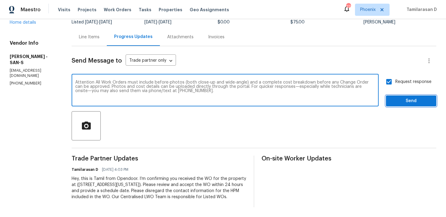
click at [423, 100] on span "Send" at bounding box center [411, 101] width 41 height 8
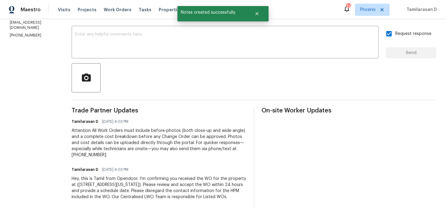
scroll to position [0, 0]
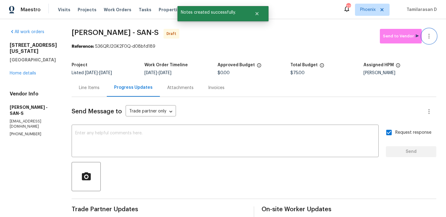
click at [427, 36] on icon "button" at bounding box center [428, 35] width 7 height 7
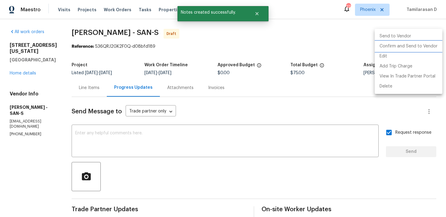
click at [394, 48] on li "Confirm and Send to Vendor" at bounding box center [409, 46] width 68 height 10
click at [323, 32] on div at bounding box center [223, 108] width 446 height 217
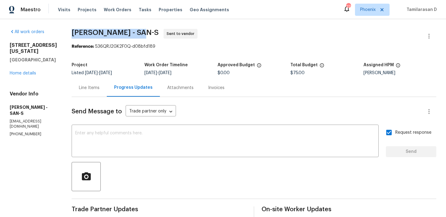
drag, startPoint x: 68, startPoint y: 29, endPoint x: 132, endPoint y: 30, distance: 63.4
click at [132, 30] on div "All work orders 212 S Wisconsin St Fallbrook, CA 92028 Home details Vendor Info…" at bounding box center [223, 167] width 446 height 296
copy span "Sherwin Williams -"
click at [26, 71] on link "Home details" at bounding box center [23, 73] width 26 height 4
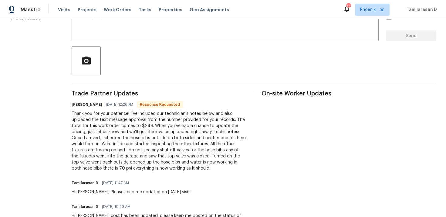
scroll to position [116, 0]
click at [125, 135] on div "Thank you for your patience! I’ve included our technician’s notes below and als…" at bounding box center [159, 140] width 175 height 61
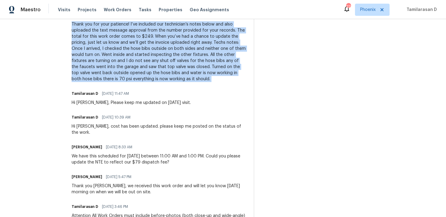
scroll to position [0, 0]
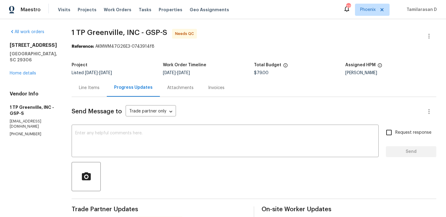
click at [85, 87] on div "Line Items" at bounding box center [89, 88] width 21 height 6
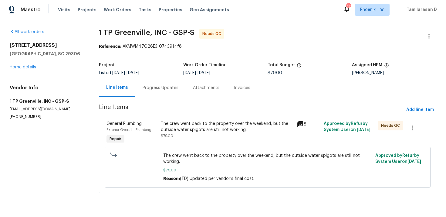
click at [187, 133] on div "The crew went back to the property over the weekend, but the outside water spig…" at bounding box center [227, 129] width 132 height 18
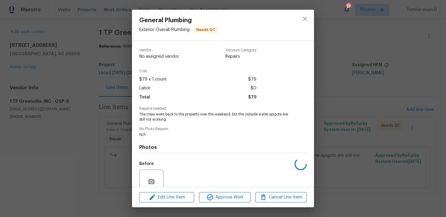
scroll to position [52, 0]
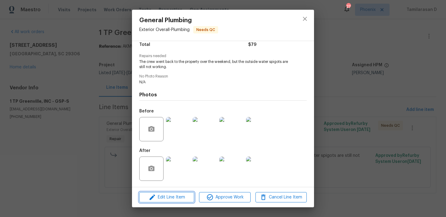
click at [164, 195] on span "Edit Line Item" at bounding box center [166, 197] width 51 height 8
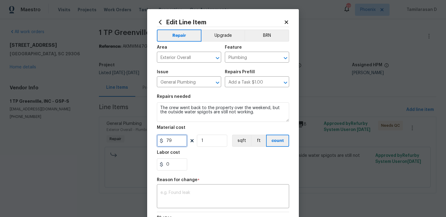
click at [168, 138] on input "79" at bounding box center [172, 140] width 30 height 12
type input "249"
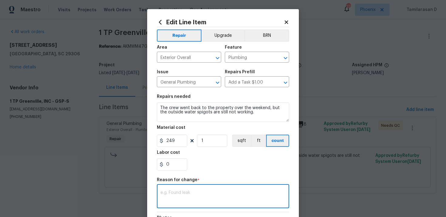
click at [181, 197] on textarea at bounding box center [222, 196] width 125 height 13
paste textarea "(TD) Updated per vendor’s final cost."
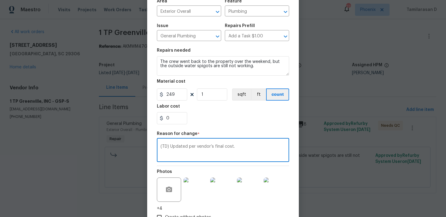
scroll to position [89, 0]
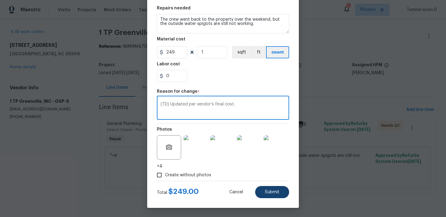
type textarea "(TD) Updated per vendor’s final cost."
click at [260, 188] on button "Submit" at bounding box center [272, 192] width 34 height 12
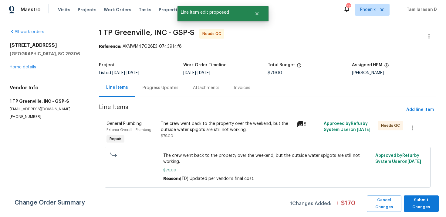
scroll to position [0, 0]
click at [424, 199] on span "Submit Changes" at bounding box center [421, 203] width 29 height 14
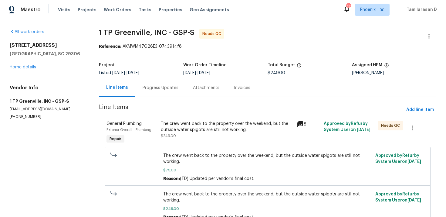
click at [161, 90] on div "Progress Updates" at bounding box center [161, 88] width 36 height 6
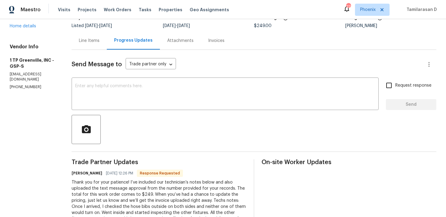
scroll to position [79, 0]
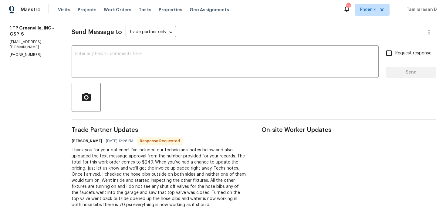
click at [114, 159] on div "Thank you for your patience! I’ve included our technician’s notes below and als…" at bounding box center [159, 177] width 175 height 61
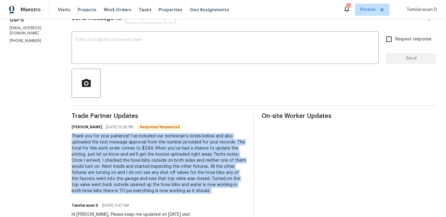
scroll to position [64, 0]
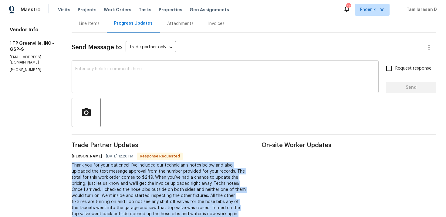
click at [94, 76] on textarea at bounding box center [225, 77] width 300 height 21
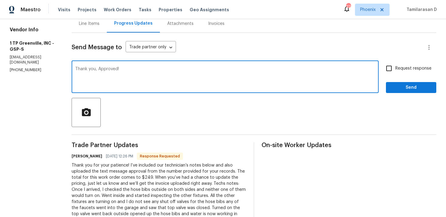
type textarea "Thank you, Approved!"
click at [404, 90] on span "Send" at bounding box center [411, 88] width 41 height 8
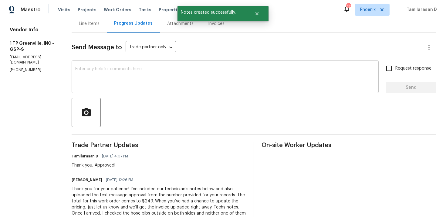
click at [153, 86] on textarea at bounding box center [225, 77] width 300 height 21
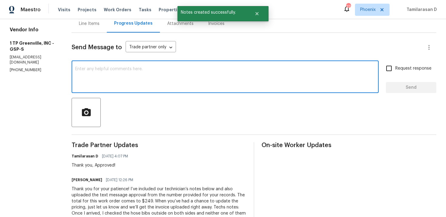
scroll to position [65, 0]
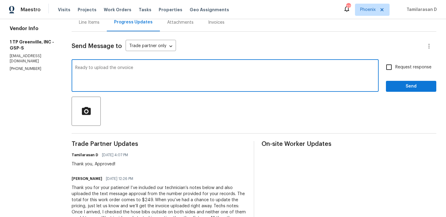
click at [116, 67] on textarea "Ready to upload the onvoice" at bounding box center [225, 76] width 300 height 21
click at [146, 70] on textarea "Ready to upload the invoice" at bounding box center [225, 76] width 300 height 21
type textarea "Ready to upload the invoice"
click at [400, 87] on span "Send" at bounding box center [411, 87] width 41 height 8
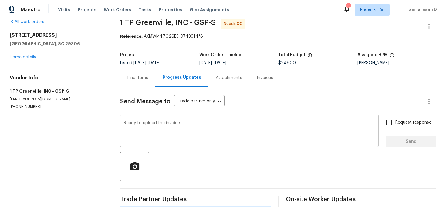
scroll to position [0, 0]
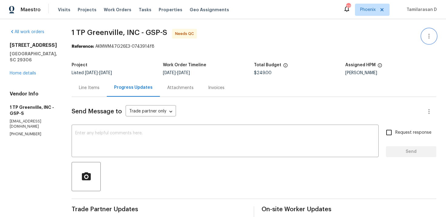
click at [431, 33] on icon "button" at bounding box center [428, 35] width 7 height 7
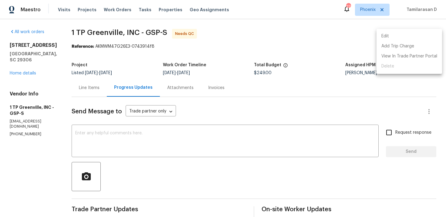
click at [408, 39] on li "Edit" at bounding box center [409, 36] width 66 height 10
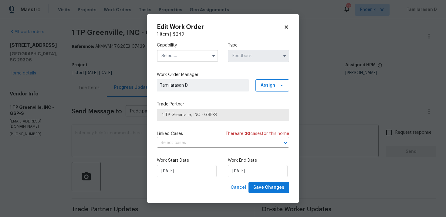
click at [211, 52] on span at bounding box center [213, 55] width 9 height 9
click at [211, 55] on icon "button" at bounding box center [213, 55] width 5 height 5
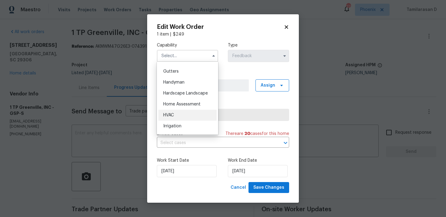
scroll to position [316, 0]
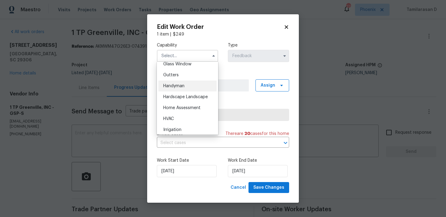
click at [173, 86] on span "Handyman" at bounding box center [173, 86] width 21 height 4
type input "Handyman"
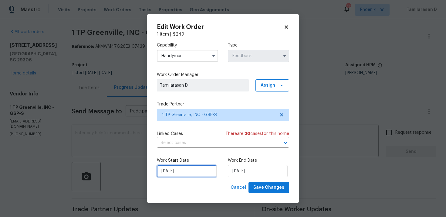
click at [188, 175] on input "17/09/2025" at bounding box center [187, 171] width 60 height 12
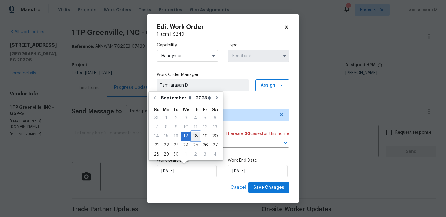
click at [192, 138] on div "18" at bounding box center [195, 136] width 9 height 8
type input "18/09/2025"
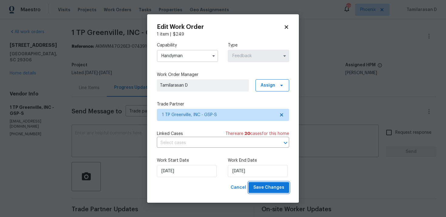
click at [267, 184] on span "Save Changes" at bounding box center [268, 188] width 31 height 8
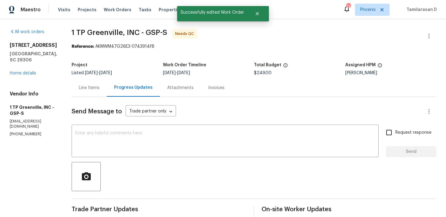
click at [90, 89] on div "Line Items" at bounding box center [89, 88] width 21 height 6
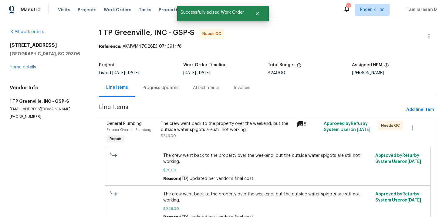
click at [214, 133] on div "The crew went back to the property over the weekend, but the outside water spig…" at bounding box center [227, 129] width 132 height 18
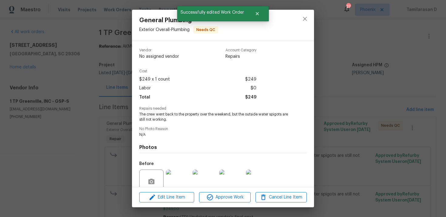
scroll to position [52, 0]
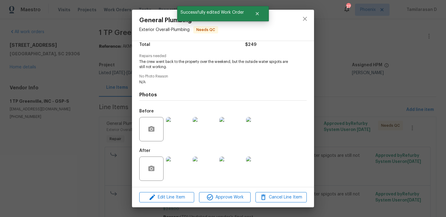
click at [174, 163] on img at bounding box center [178, 168] width 24 height 24
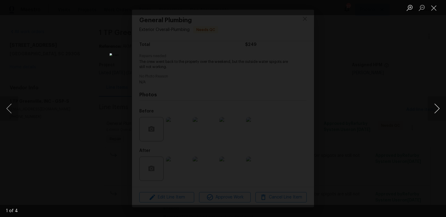
click at [437, 107] on button "Next image" at bounding box center [437, 108] width 18 height 24
click at [432, 114] on button "Next image" at bounding box center [437, 108] width 18 height 24
click at [10, 106] on button "Previous image" at bounding box center [9, 108] width 18 height 24
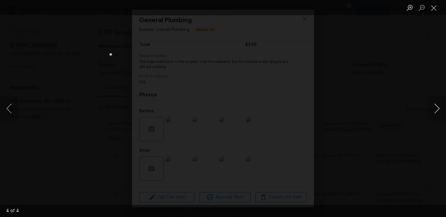
click at [435, 107] on button "Next image" at bounding box center [437, 108] width 18 height 24
click at [435, 113] on button "Next image" at bounding box center [437, 108] width 18 height 24
click at [434, 9] on button "Close lightbox" at bounding box center [434, 7] width 12 height 11
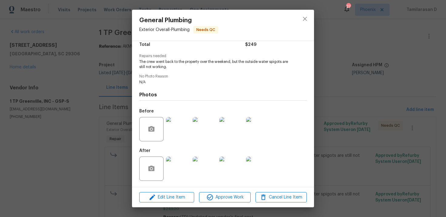
click at [168, 132] on img at bounding box center [178, 129] width 24 height 24
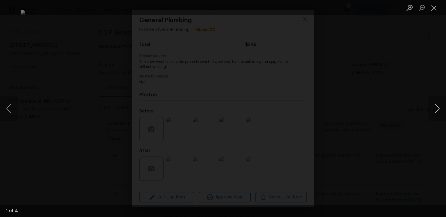
click at [435, 108] on button "Next image" at bounding box center [437, 108] width 18 height 24
click at [434, 8] on button "Close lightbox" at bounding box center [434, 7] width 12 height 11
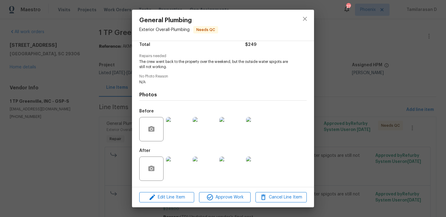
click at [93, 117] on div "General Plumbing Exterior Overall - Plumbing Needs QC Vendor 1 TP Greenville, I…" at bounding box center [223, 108] width 446 height 217
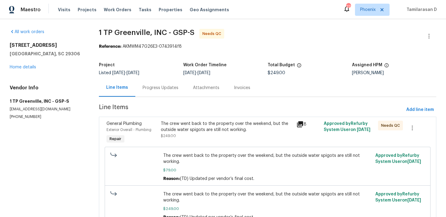
click at [155, 93] on div "Progress Updates" at bounding box center [160, 88] width 50 height 18
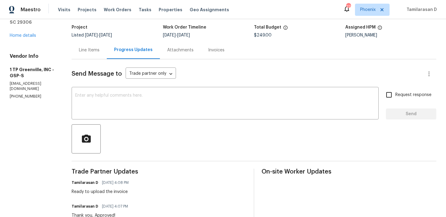
scroll to position [23, 0]
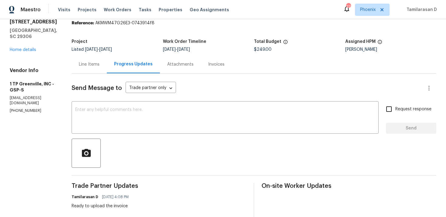
click at [90, 64] on div "Line Items" at bounding box center [89, 64] width 21 height 6
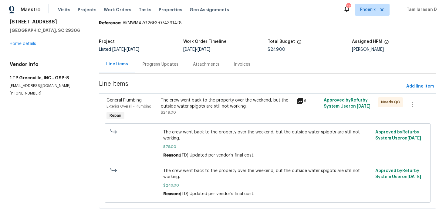
click at [221, 112] on div "The crew went back to the property over the weekend, but the outside water spig…" at bounding box center [227, 106] width 132 height 18
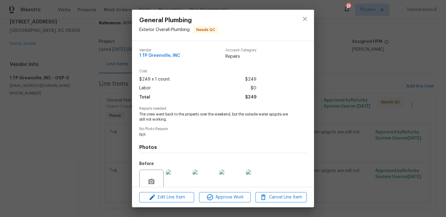
scroll to position [52, 0]
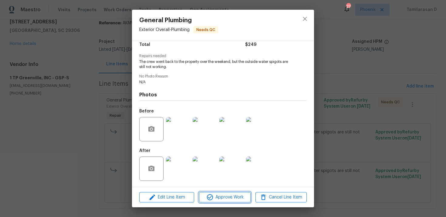
click at [231, 199] on span "Approve Work" at bounding box center [225, 197] width 48 height 8
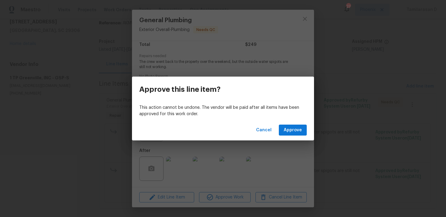
click at [288, 136] on div "Cancel Approve" at bounding box center [223, 130] width 182 height 21
click at [290, 130] on span "Approve" at bounding box center [293, 130] width 18 height 8
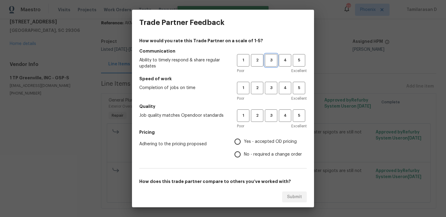
click at [271, 62] on span "3" at bounding box center [270, 60] width 11 height 7
click at [269, 87] on span "3" at bounding box center [270, 87] width 11 height 7
click at [272, 118] on span "3" at bounding box center [270, 115] width 11 height 7
click at [241, 141] on input "Yes - accepted OD pricing" at bounding box center [237, 141] width 13 height 13
radio input "true"
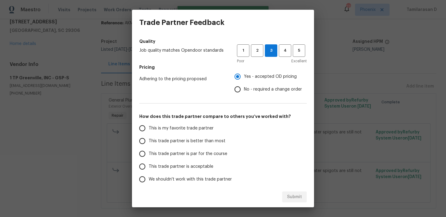
scroll to position [89, 0]
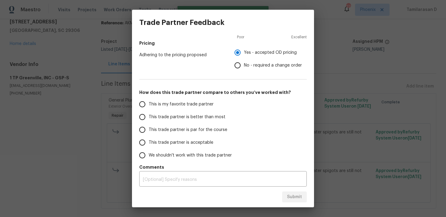
click at [146, 129] on input "This trade partner is par for the course" at bounding box center [142, 129] width 13 height 13
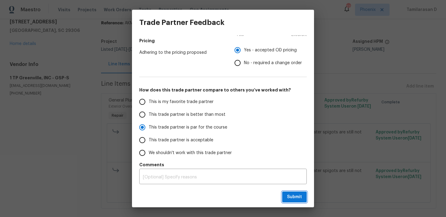
click at [292, 197] on span "Submit" at bounding box center [294, 197] width 15 height 8
radio input "true"
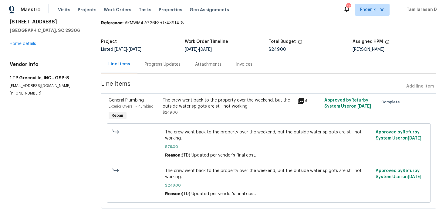
click at [141, 69] on div "Progress Updates" at bounding box center [162, 64] width 50 height 18
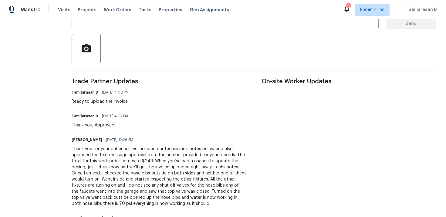
scroll to position [153, 0]
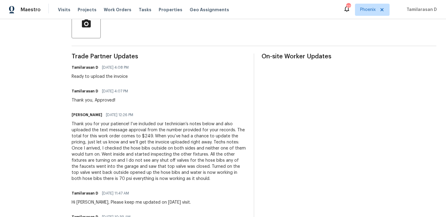
click at [111, 155] on div "Thank you for your patience! I’ve included our technician’s notes below and als…" at bounding box center [159, 151] width 175 height 61
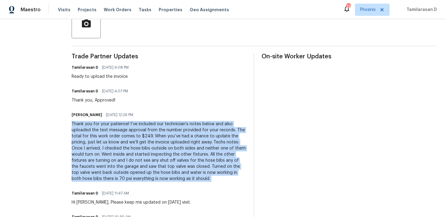
copy div "Thank you for your patience! I’ve included our technician’s notes below and als…"
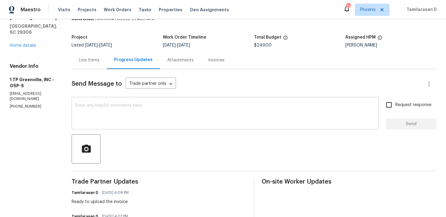
scroll to position [0, 0]
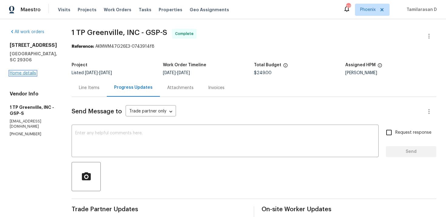
click at [24, 75] on link "Home details" at bounding box center [23, 73] width 26 height 4
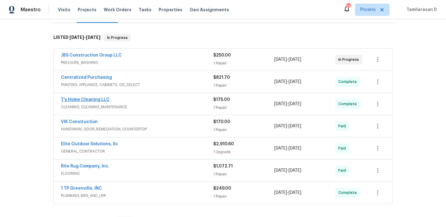
scroll to position [98, 0]
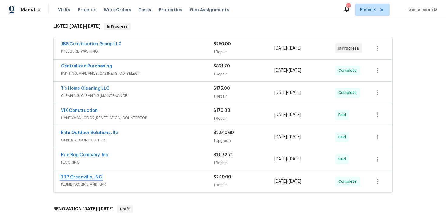
click at [71, 175] on link "1 TP Greenville, INC" at bounding box center [81, 177] width 41 height 4
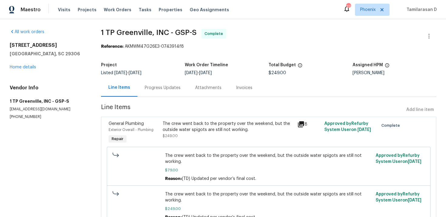
click at [150, 85] on div "Progress Updates" at bounding box center [163, 88] width 36 height 6
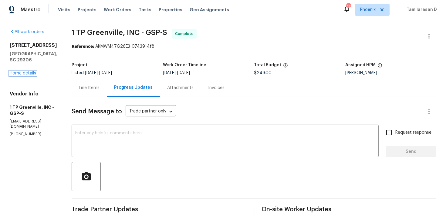
click at [20, 75] on link "Home details" at bounding box center [23, 73] width 26 height 4
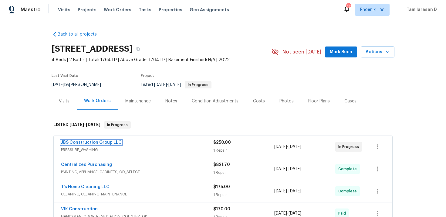
click at [93, 142] on link "JBS Construction Group LLC" at bounding box center [91, 142] width 61 height 4
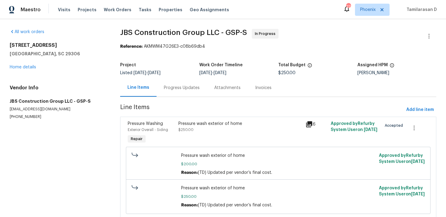
click at [167, 89] on div "Progress Updates" at bounding box center [182, 88] width 36 height 6
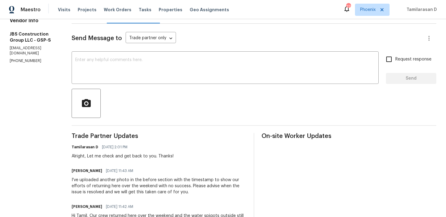
scroll to position [60, 0]
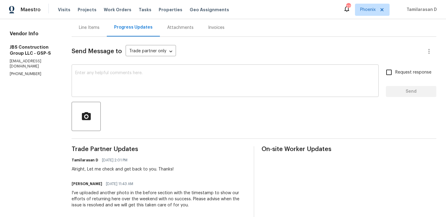
click at [112, 90] on textarea at bounding box center [225, 81] width 300 height 21
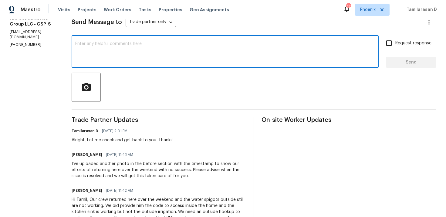
scroll to position [92, 0]
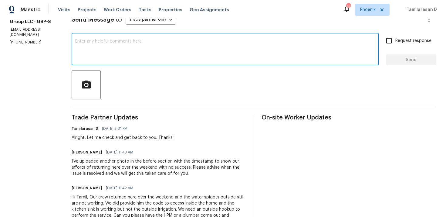
click at [105, 57] on textarea at bounding box center [225, 49] width 300 height 21
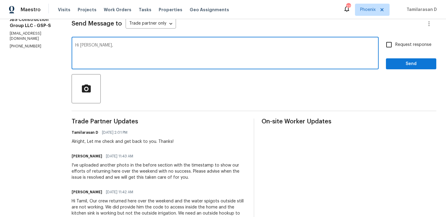
scroll to position [86, 0]
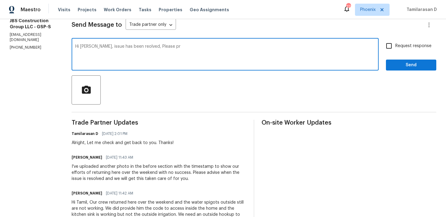
click at [147, 47] on textarea "Hi Kevin, issue has been reolved, Please pr" at bounding box center [225, 54] width 300 height 21
click at [183, 50] on textarea "Hi Kevin, issue has been resolved, Please pr" at bounding box center [225, 54] width 300 height 21
click at [164, 54] on textarea "Hi Kevin, issue has been resolved, Please proceed with the work and let me know…" at bounding box center [225, 54] width 300 height 21
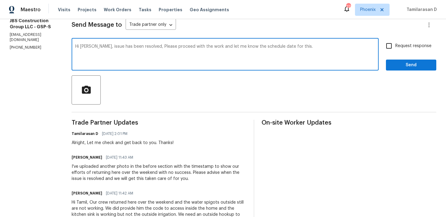
click at [112, 44] on textarea "Hi Kevin, issue has been resolved, Please proceed with the work and let me know…" at bounding box center [225, 54] width 300 height 21
click at [139, 46] on textarea "Hi Kevin, Issue has been resolved, Please proceed with the work and let me know…" at bounding box center [225, 54] width 300 height 21
type textarea "Hi Kevin, Issue has been resolved, Please proceed with the work and let me know…"
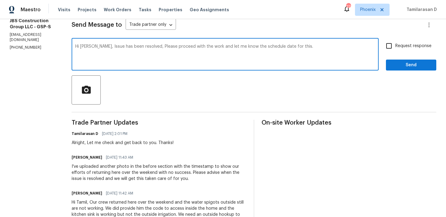
click at [389, 45] on input "Request response" at bounding box center [389, 45] width 13 height 13
checkbox input "true"
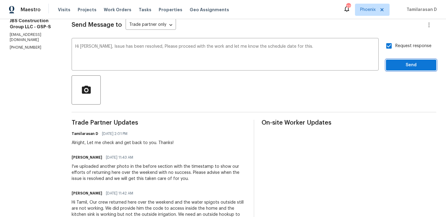
click at [403, 66] on span "Send" at bounding box center [411, 65] width 41 height 8
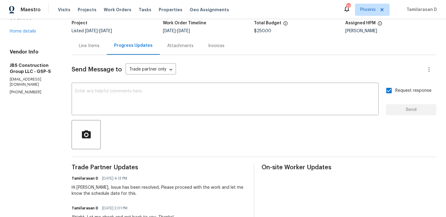
scroll to position [11, 0]
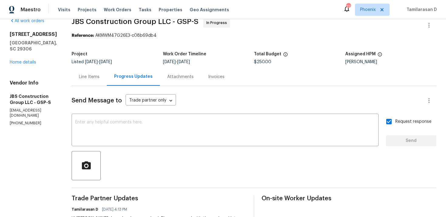
click at [208, 95] on div "Send Message to Trade partner only Trade partner only ​" at bounding box center [247, 100] width 350 height 15
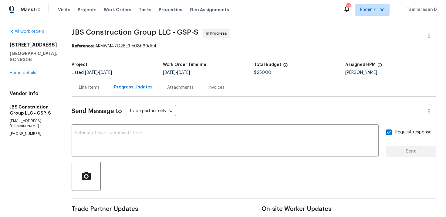
scroll to position [0, 0]
click at [108, 60] on div "Project Listed 8/13/2025 - 9/19/2025 Work Order Timeline 8/27/2025 - 8/29/2025 …" at bounding box center [254, 68] width 365 height 19
click at [100, 88] on div "Line Items" at bounding box center [89, 88] width 21 height 6
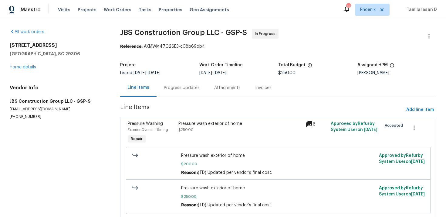
click at [160, 89] on div "Progress Updates" at bounding box center [182, 88] width 50 height 18
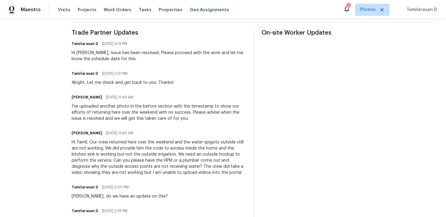
scroll to position [262, 0]
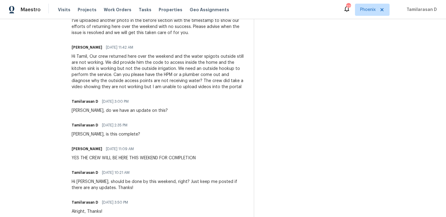
click at [144, 80] on div "Hi Tamil, Our crew returned here over the weekend and the water spigots outside…" at bounding box center [159, 71] width 175 height 36
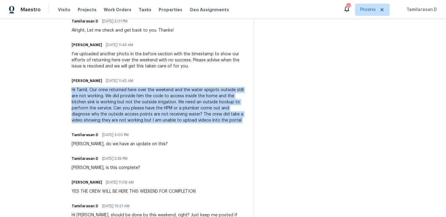
scroll to position [225, 0]
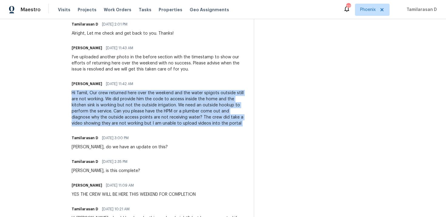
click at [131, 61] on div "I've uploaded another photo in the before section with the timestamp to show ou…" at bounding box center [159, 63] width 175 height 18
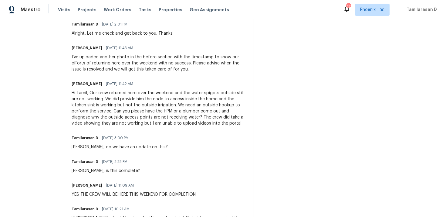
click at [131, 61] on div "I've uploaded another photo in the before section with the timestamp to show ou…" at bounding box center [159, 63] width 175 height 18
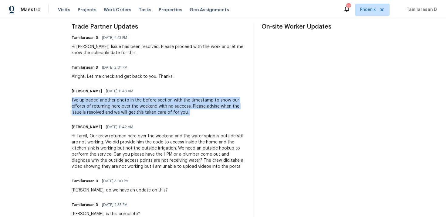
scroll to position [174, 0]
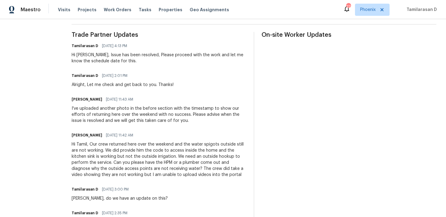
click at [127, 84] on div "Alright, Let me check and get back to you. Thanks!" at bounding box center [123, 85] width 102 height 6
click at [126, 60] on div "Hi Kevin, Issue has been resolved, Please proceed with the work and let me know…" at bounding box center [159, 58] width 175 height 12
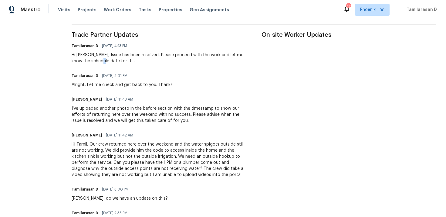
click at [126, 60] on div "Hi Kevin, Issue has been resolved, Please proceed with the work and let me know…" at bounding box center [159, 58] width 175 height 12
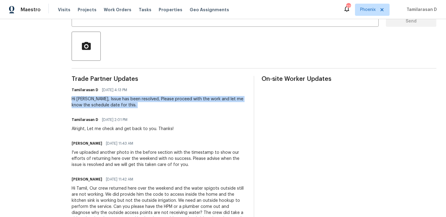
scroll to position [104, 0]
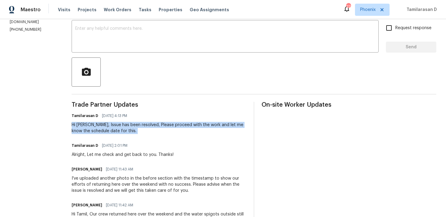
click at [162, 83] on div at bounding box center [254, 71] width 365 height 29
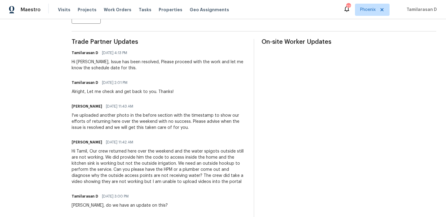
scroll to position [0, 0]
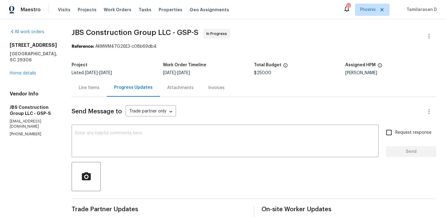
click at [144, 64] on div "Project" at bounding box center [117, 67] width 91 height 8
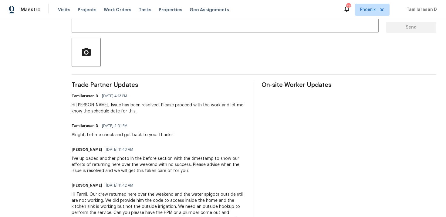
scroll to position [144, 0]
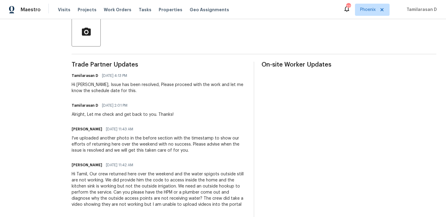
click at [124, 93] on div "Hi Kevin, Issue has been resolved, Please proceed with the work and let me know…" at bounding box center [159, 88] width 175 height 12
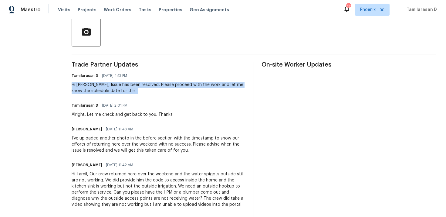
scroll to position [0, 0]
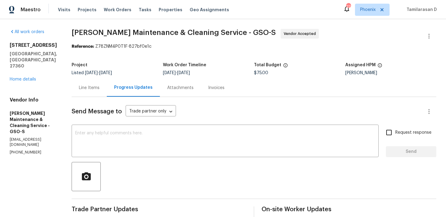
click at [97, 88] on div "Line Items" at bounding box center [89, 88] width 21 height 6
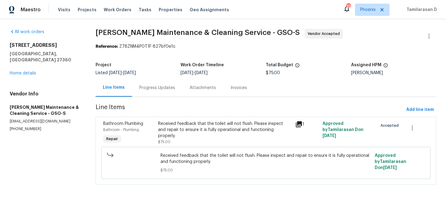
click at [163, 90] on div "Progress Updates" at bounding box center [157, 88] width 36 height 6
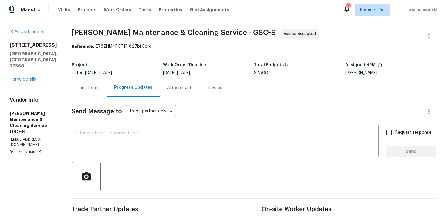
click at [151, 67] on div "Project" at bounding box center [117, 67] width 91 height 8
click at [145, 72] on div "Listed [DATE] - [DATE]" at bounding box center [117, 73] width 91 height 4
click at [147, 69] on div "Project" at bounding box center [117, 67] width 91 height 8
click at [147, 70] on div "Project" at bounding box center [117, 67] width 91 height 8
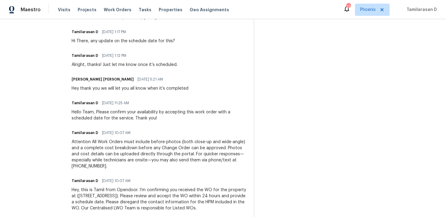
scroll to position [250, 0]
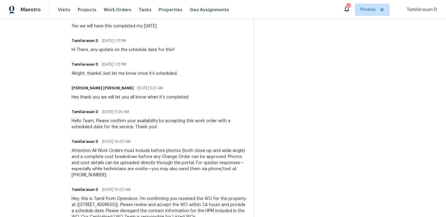
click at [150, 84] on div "Simpson Baker 09/15/2025 5:21 AM" at bounding box center [130, 88] width 117 height 8
click at [121, 81] on div "Trade Partner Updates Tamilarasan D 09/19/2025 11:54 AM Hi Team, hope everythin…" at bounding box center [159, 91] width 175 height 271
click at [125, 53] on div "Trade Partner Updates Tamilarasan D 09/19/2025 11:54 AM Hi Team, hope everythin…" at bounding box center [159, 91] width 175 height 271
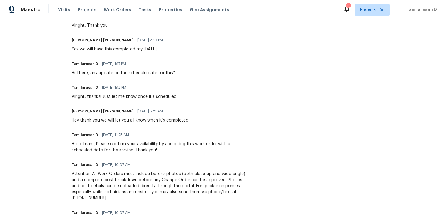
scroll to position [213, 0]
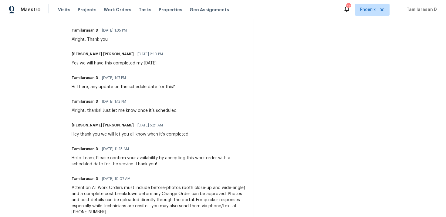
click at [119, 70] on div "Trade Partner Updates Tamilarasan D 09/19/2025 11:54 AM Hi Team, hope everythin…" at bounding box center [159, 128] width 175 height 271
click at [120, 69] on div "Trade Partner Updates Tamilarasan D 09/19/2025 11:54 AM Hi Team, hope everythin…" at bounding box center [159, 128] width 175 height 271
click at [112, 45] on div "Trade Partner Updates Tamilarasan D 09/19/2025 11:54 AM Hi Team, hope everythin…" at bounding box center [159, 128] width 175 height 271
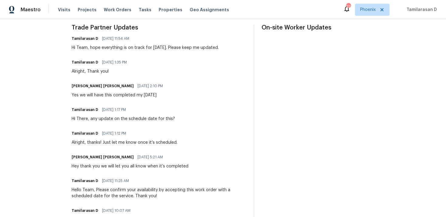
scroll to position [179, 0]
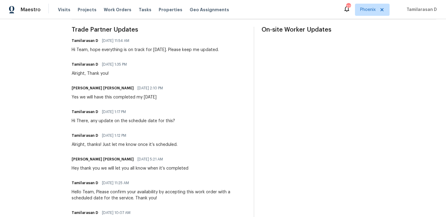
click at [108, 54] on div "Trade Partner Updates Tamilarasan D 09/19/2025 11:54 AM Hi Team, hope everythin…" at bounding box center [159, 162] width 175 height 271
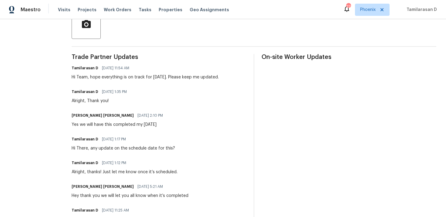
scroll to position [142, 0]
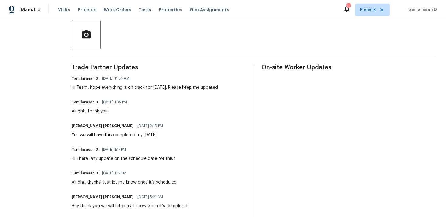
click at [108, 58] on div "Send Message to Trade partner only Trade partner only ​ x ​ Request response Se…" at bounding box center [254, 145] width 365 height 380
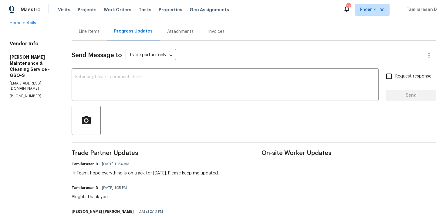
scroll to position [55, 0]
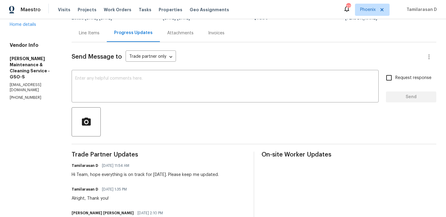
click at [111, 63] on div "Send Message to Trade partner only Trade partner only ​" at bounding box center [247, 56] width 350 height 15
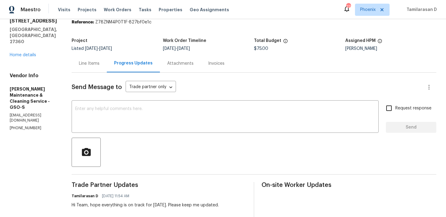
scroll to position [22, 0]
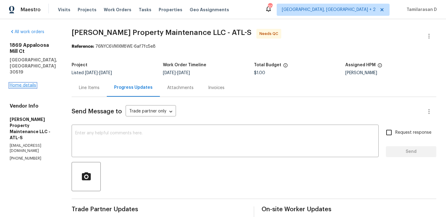
click at [25, 83] on link "Home details" at bounding box center [23, 85] width 26 height 4
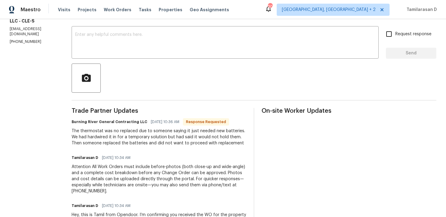
scroll to position [134, 0]
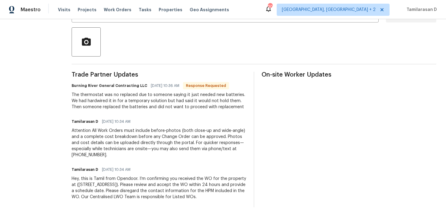
click at [106, 100] on div "The thermostat was no replaced due to someone saying it just needed new batteri…" at bounding box center [159, 101] width 175 height 18
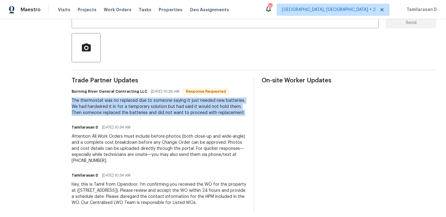
scroll to position [126, 0]
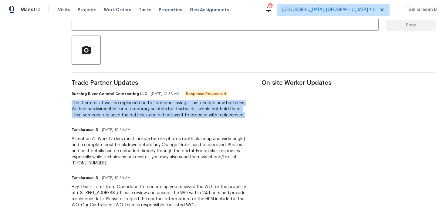
click at [122, 109] on div "The thermostat was no replaced due to someone saying it just needed new batteri…" at bounding box center [159, 109] width 175 height 18
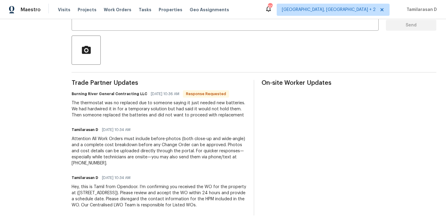
click at [122, 109] on div "The thermostat was no replaced due to someone saying it just needed new batteri…" at bounding box center [159, 109] width 175 height 18
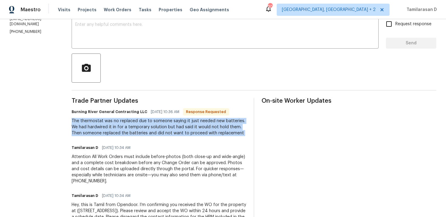
scroll to position [107, 0]
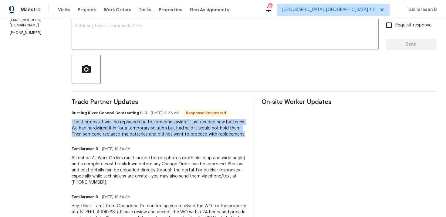
click at [127, 129] on div "The thermostat was no replaced due to someone saying it just needed new batteri…" at bounding box center [159, 128] width 175 height 18
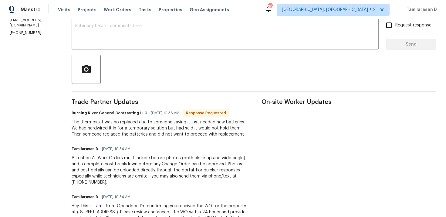
click at [127, 129] on div "The thermostat was no replaced due to someone saying it just needed new batteri…" at bounding box center [159, 128] width 175 height 18
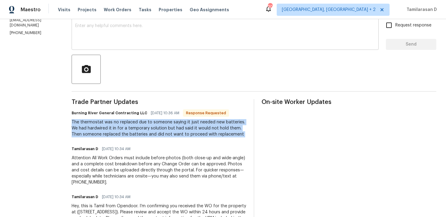
click at [128, 30] on textarea at bounding box center [225, 34] width 300 height 21
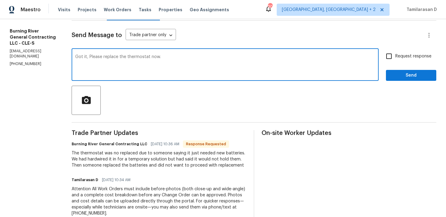
scroll to position [61, 0]
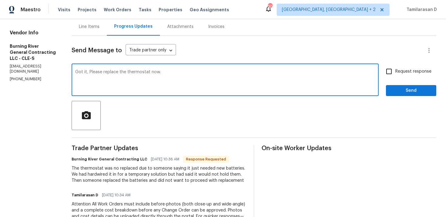
type textarea "Got it, Please replace the thermostat now."
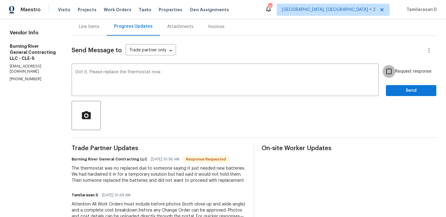
click at [394, 72] on input "Request response" at bounding box center [389, 71] width 13 height 13
checkbox input "true"
click at [401, 88] on span "Send" at bounding box center [411, 91] width 41 height 8
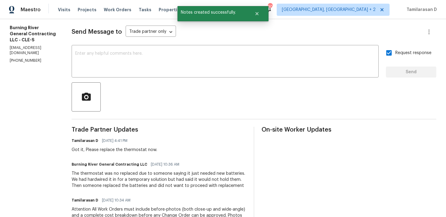
scroll to position [81, 0]
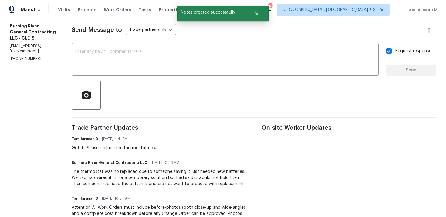
click at [130, 172] on div "The thermostat was no replaced due to someone saying it just needed new batteri…" at bounding box center [159, 177] width 175 height 18
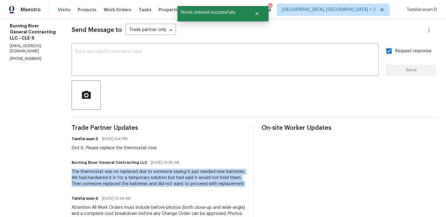
copy div "The thermostat was no replaced due to someone saying it just needed new batteri…"
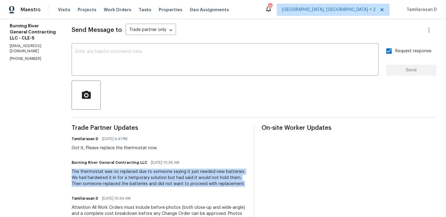
scroll to position [0, 0]
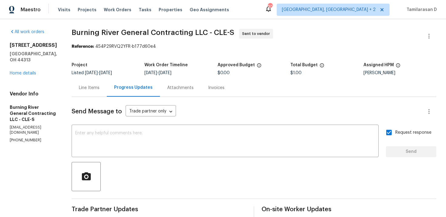
click at [95, 61] on div "Project Listed [DATE] - [DATE] Work Order Timeline [DATE] - [DATE] Approved Bud…" at bounding box center [254, 68] width 365 height 19
click at [87, 58] on section "Burning River General Contracting LLC - CLE-S Sent to vendor Reference: 454P29R…" at bounding box center [254, 197] width 365 height 336
click at [76, 54] on section "Burning River General Contracting LLC - CLE-S Sent to vendor Reference: 454P29R…" at bounding box center [254, 197] width 365 height 336
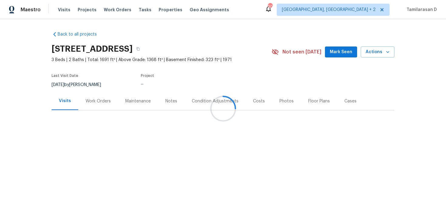
click at [96, 103] on div "Work Orders" at bounding box center [98, 101] width 25 height 6
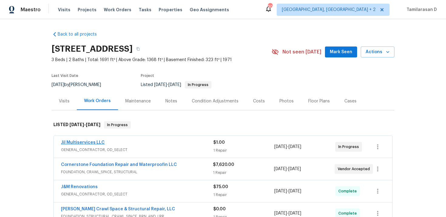
scroll to position [50, 0]
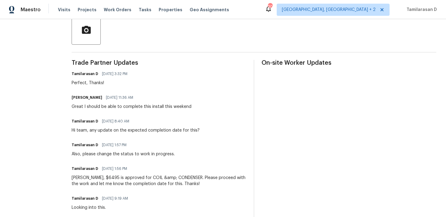
scroll to position [145, 0]
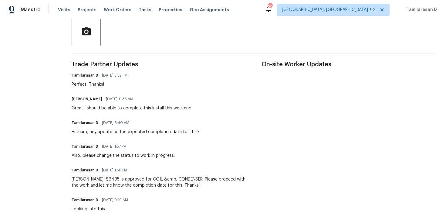
click at [88, 84] on div "Perfect, Thanks!" at bounding box center [101, 84] width 59 height 6
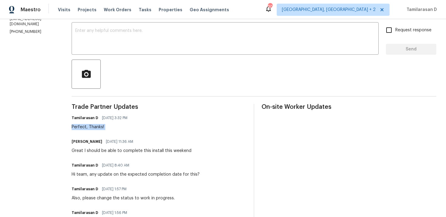
scroll to position [109, 0]
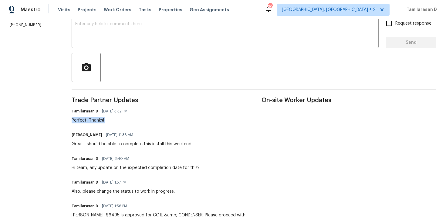
click at [106, 110] on span "09/19/2025 3:32 PM" at bounding box center [114, 111] width 25 height 6
click at [93, 119] on div "Perfect, Thanks!" at bounding box center [101, 120] width 59 height 6
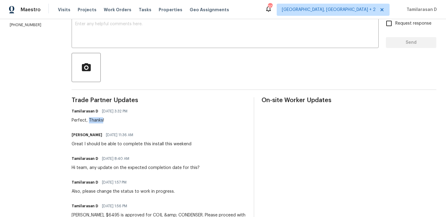
click at [93, 119] on div "Perfect, Thanks!" at bounding box center [101, 120] width 59 height 6
click at [93, 121] on div "Perfect, Thanks!" at bounding box center [101, 120] width 59 height 6
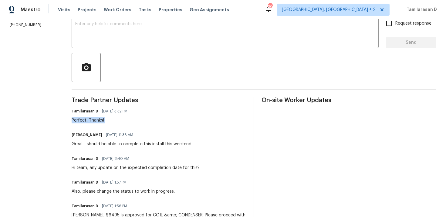
click at [93, 121] on div "Perfect, Thanks!" at bounding box center [101, 120] width 59 height 6
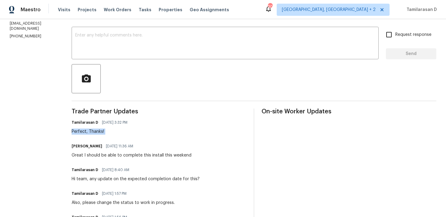
click at [104, 120] on span "09/19/2025 3:32 PM" at bounding box center [114, 122] width 25 height 6
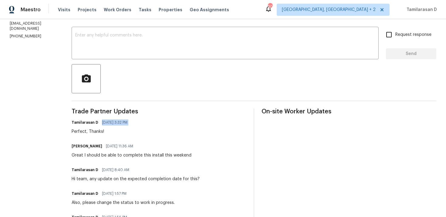
click at [114, 143] on span "09/19/2025 11:36 AM" at bounding box center [119, 146] width 27 height 6
click at [109, 170] on span "09/19/2025 8:40 AM" at bounding box center [115, 170] width 27 height 6
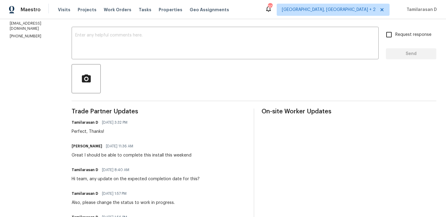
click at [109, 170] on span "09/19/2025 8:40 AM" at bounding box center [115, 170] width 27 height 6
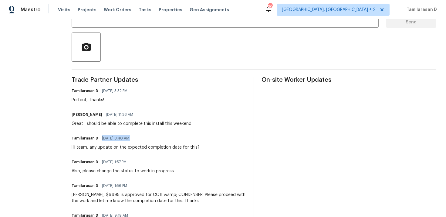
scroll to position [143, 0]
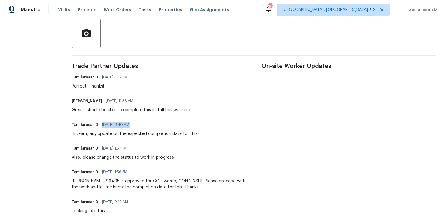
click at [110, 149] on span "09/18/2025 1:57 PM" at bounding box center [114, 148] width 25 height 6
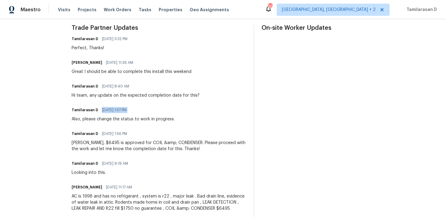
scroll to position [194, 0]
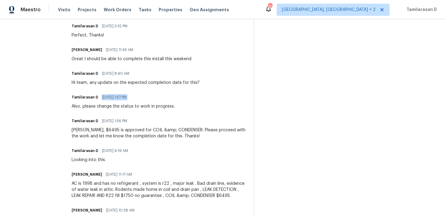
click at [111, 118] on span "09/18/2025 1:56 PM" at bounding box center [114, 121] width 25 height 6
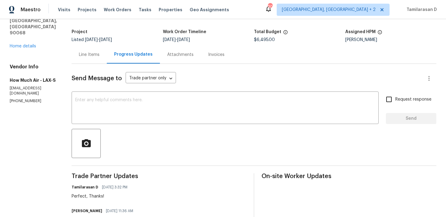
scroll to position [0, 0]
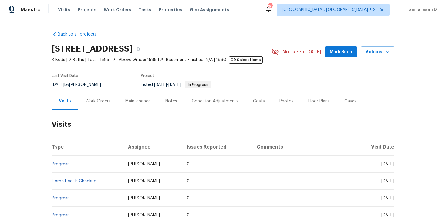
click at [95, 104] on div "Work Orders" at bounding box center [98, 101] width 40 height 18
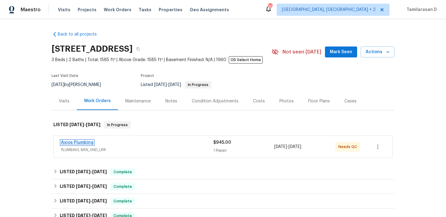
click at [79, 144] on link "Axios Plumbing" at bounding box center [77, 142] width 32 height 4
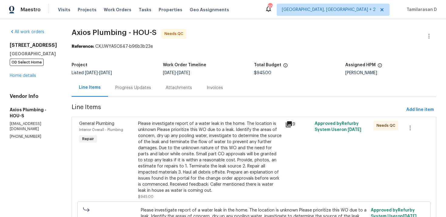
click at [139, 89] on div "Progress Updates" at bounding box center [133, 88] width 36 height 6
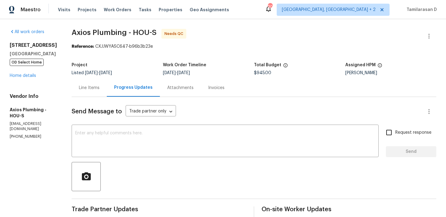
click at [81, 87] on div "Line Items" at bounding box center [89, 88] width 21 height 6
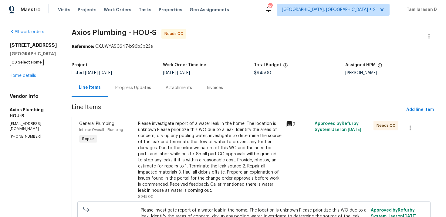
click at [138, 85] on div "Progress Updates" at bounding box center [133, 88] width 36 height 6
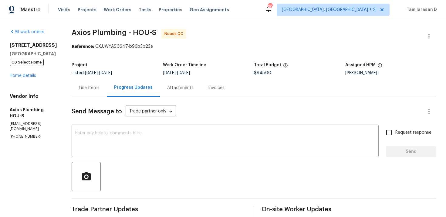
click at [81, 83] on div "Line Items" at bounding box center [89, 88] width 35 height 18
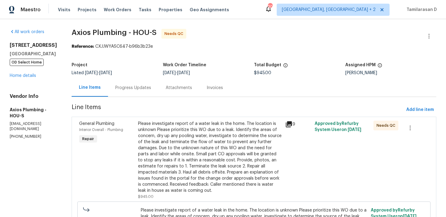
click at [149, 122] on div "Please investigate report of a water leak in the home. The location is unknown …" at bounding box center [210, 156] width 144 height 73
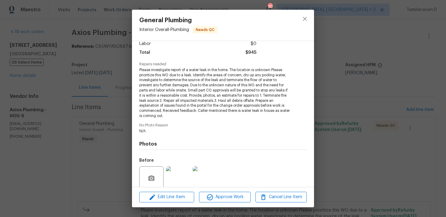
scroll to position [93, 0]
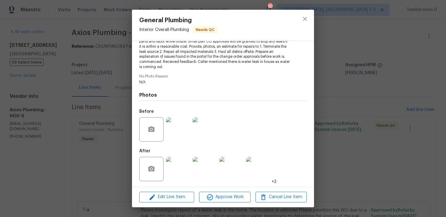
click at [176, 164] on img at bounding box center [178, 169] width 24 height 24
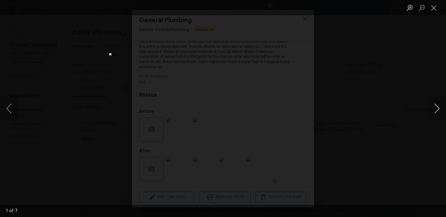
click at [431, 108] on button "Next image" at bounding box center [437, 108] width 18 height 24
click at [435, 107] on button "Next image" at bounding box center [437, 108] width 18 height 24
click at [437, 107] on button "Next image" at bounding box center [437, 108] width 18 height 24
click at [440, 109] on button "Next image" at bounding box center [437, 108] width 18 height 24
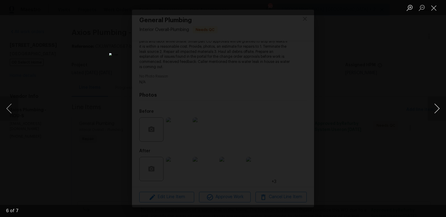
click at [437, 109] on button "Next image" at bounding box center [437, 108] width 18 height 24
click at [438, 106] on button "Next image" at bounding box center [437, 108] width 18 height 24
click at [432, 105] on button "Next image" at bounding box center [437, 108] width 18 height 24
click at [436, 7] on button "Close lightbox" at bounding box center [434, 7] width 12 height 11
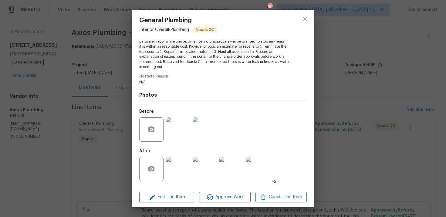
click at [176, 130] on img at bounding box center [178, 129] width 24 height 24
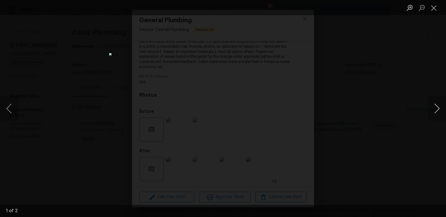
click at [434, 105] on button "Next image" at bounding box center [437, 108] width 18 height 24
click at [435, 106] on button "Next image" at bounding box center [437, 108] width 18 height 24
click at [434, 12] on button "Close lightbox" at bounding box center [434, 7] width 12 height 11
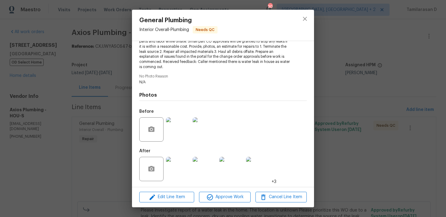
click at [115, 88] on div "General Plumbing Interior Overall - Plumbing Needs QC Vendor Axios Plumbing Acc…" at bounding box center [223, 108] width 446 height 217
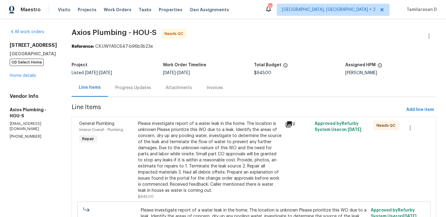
click at [115, 88] on div "Progress Updates" at bounding box center [133, 88] width 36 height 6
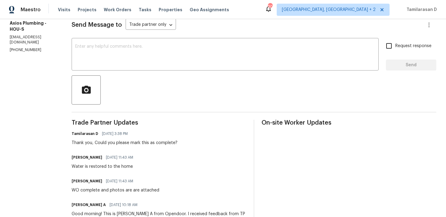
scroll to position [82, 0]
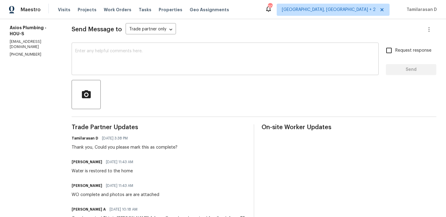
click at [103, 65] on textarea at bounding box center [225, 59] width 300 height 21
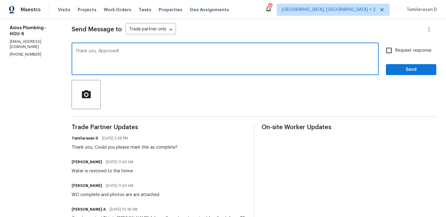
type textarea "Thank you, Approved!"
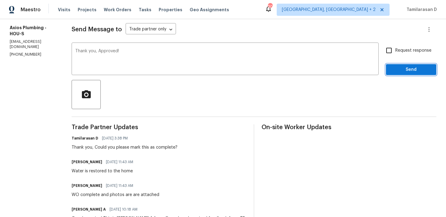
click at [403, 71] on span "Send" at bounding box center [411, 70] width 41 height 8
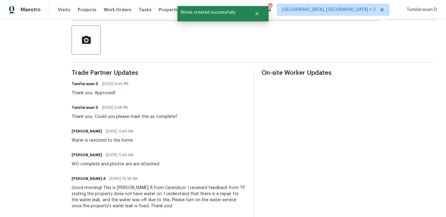
scroll to position [0, 0]
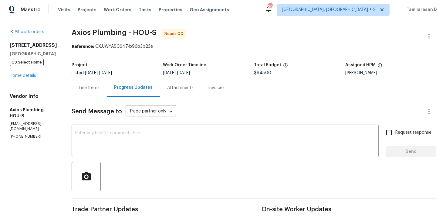
click at [429, 33] on icon "button" at bounding box center [428, 35] width 7 height 7
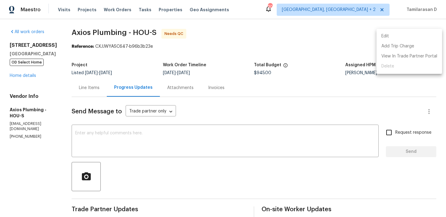
click at [383, 32] on li "Edit" at bounding box center [409, 36] width 66 height 10
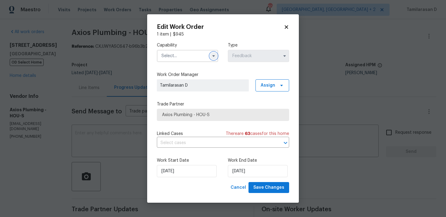
click at [216, 57] on button "button" at bounding box center [213, 55] width 7 height 7
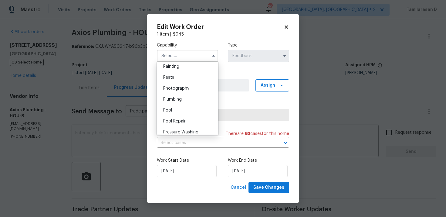
scroll to position [511, 0]
click at [177, 102] on div "Plumbing" at bounding box center [187, 100] width 58 height 11
type input "Plumbing"
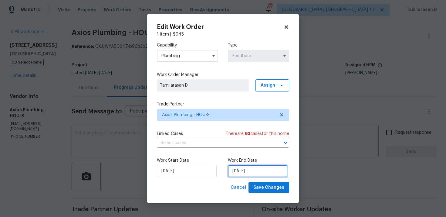
click at [251, 174] on input "12/09/2025" at bounding box center [258, 171] width 60 height 12
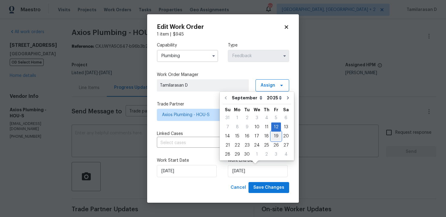
click at [271, 137] on div "19" at bounding box center [276, 136] width 10 height 8
type input "19/09/2025"
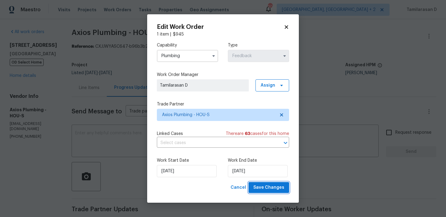
click at [269, 187] on span "Save Changes" at bounding box center [268, 188] width 31 height 8
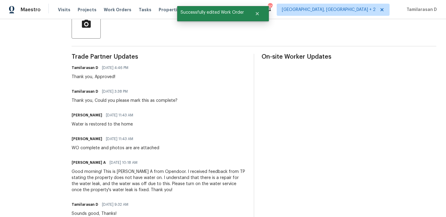
scroll to position [0, 0]
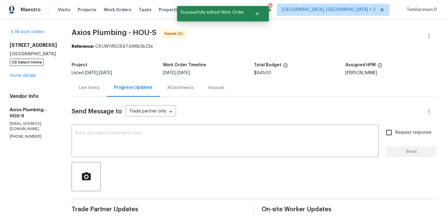
click at [89, 87] on div "Line Items" at bounding box center [89, 88] width 21 height 6
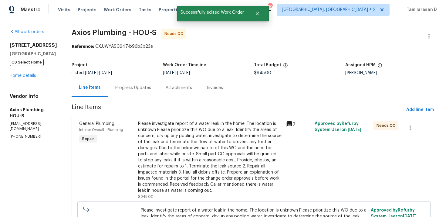
click at [180, 141] on div "Please investigate report of a water leak in the home. The location is unknown …" at bounding box center [210, 156] width 144 height 73
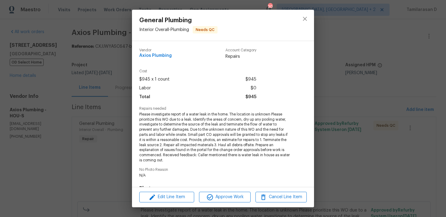
click at [119, 110] on div "General Plumbing Interior Overall - Plumbing Needs QC Vendor Axios Plumbing Acc…" at bounding box center [223, 108] width 446 height 217
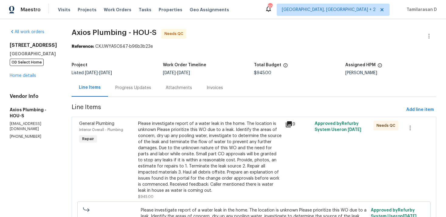
click at [124, 87] on div "Progress Updates" at bounding box center [133, 88] width 36 height 6
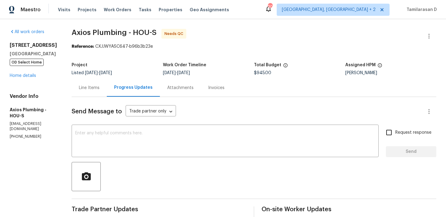
click at [89, 88] on div "Line Items" at bounding box center [89, 88] width 21 height 6
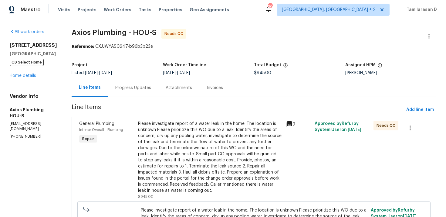
click at [127, 92] on div "Progress Updates" at bounding box center [133, 88] width 50 height 18
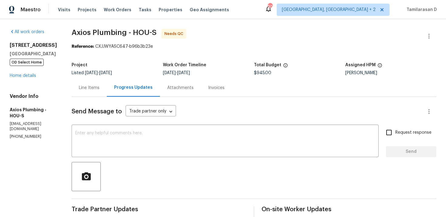
click at [92, 86] on div "Line Items" at bounding box center [89, 88] width 21 height 6
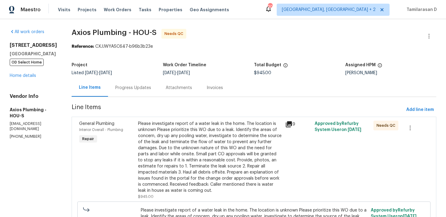
click at [130, 83] on div "Progress Updates" at bounding box center [133, 88] width 50 height 18
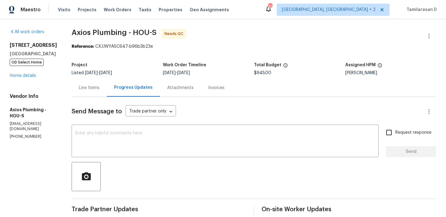
click at [88, 90] on div "Line Items" at bounding box center [89, 88] width 21 height 6
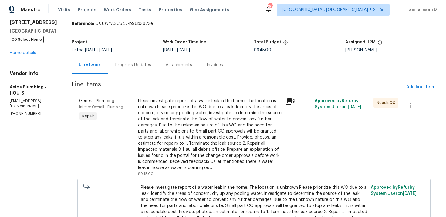
scroll to position [18, 0]
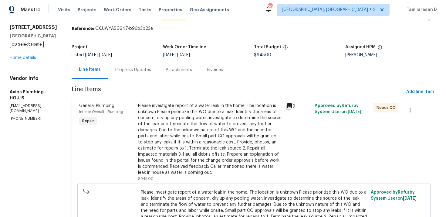
click at [182, 119] on div "Please investigate report of a water leak in the home. The location is unknown …" at bounding box center [210, 139] width 144 height 73
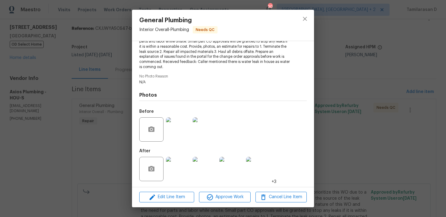
scroll to position [22, 0]
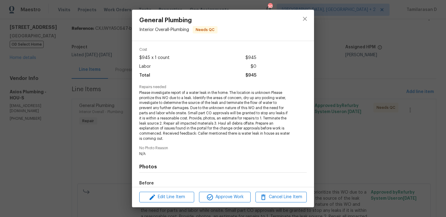
click at [83, 78] on div "General Plumbing Interior Overall - Plumbing Needs QC Vendor Axios Plumbing Acc…" at bounding box center [223, 108] width 446 height 217
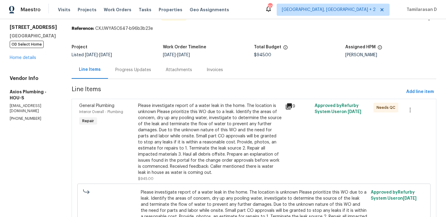
scroll to position [26, 0]
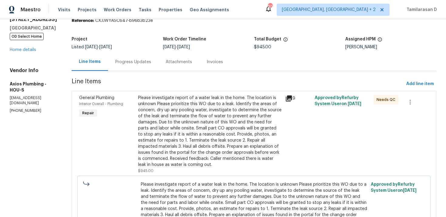
click at [167, 125] on div "Please investigate report of a water leak in the home. The location is unknown …" at bounding box center [210, 131] width 144 height 73
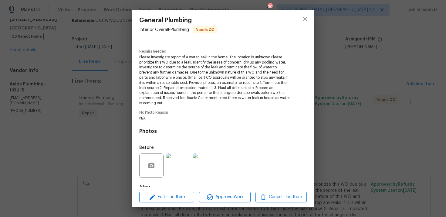
scroll to position [93, 0]
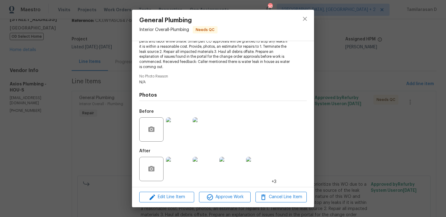
click at [111, 128] on div "General Plumbing Interior Overall - Plumbing Needs QC Vendor Axios Plumbing Acc…" at bounding box center [223, 108] width 446 height 217
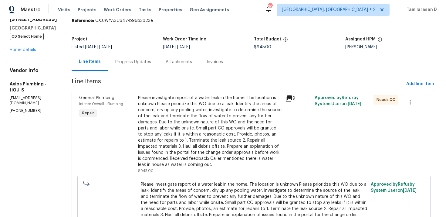
click at [129, 67] on div "Progress Updates" at bounding box center [133, 62] width 50 height 18
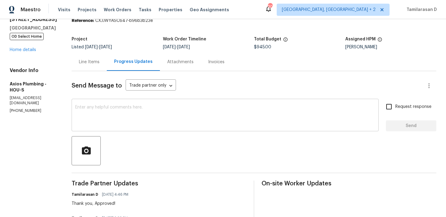
scroll to position [19, 0]
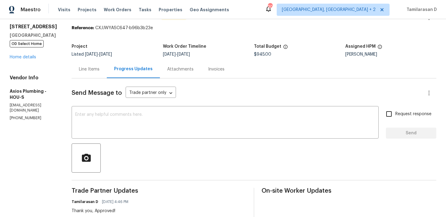
click at [85, 68] on div "Line Items" at bounding box center [89, 69] width 21 height 6
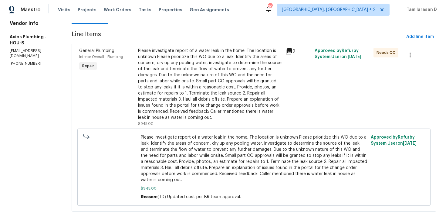
scroll to position [79, 0]
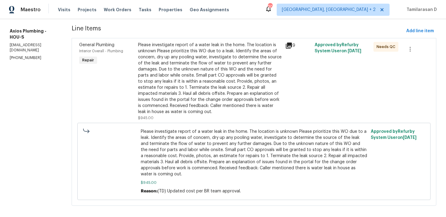
click at [208, 96] on div "Please investigate report of a water leak in the home. The location is unknown …" at bounding box center [210, 78] width 144 height 73
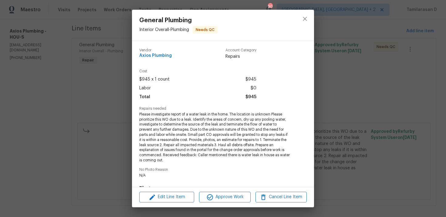
scroll to position [93, 0]
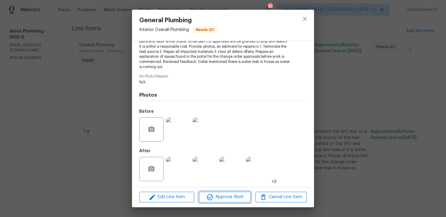
click at [221, 194] on span "Approve Work" at bounding box center [225, 197] width 48 height 8
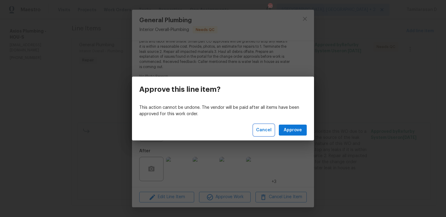
click at [263, 127] on span "Cancel" at bounding box center [263, 130] width 15 height 8
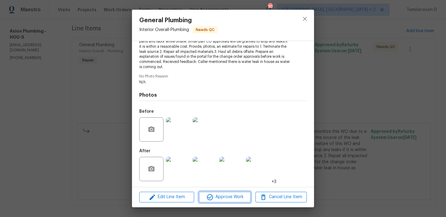
click at [226, 195] on span "Approve Work" at bounding box center [225, 197] width 48 height 8
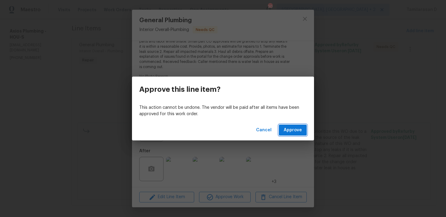
click at [293, 130] on span "Approve" at bounding box center [293, 130] width 18 height 8
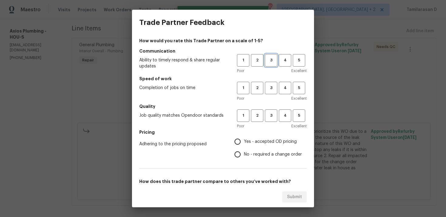
click at [265, 59] on button "3" at bounding box center [271, 60] width 12 height 12
click at [273, 86] on span "3" at bounding box center [270, 87] width 11 height 7
click at [272, 113] on span "3" at bounding box center [270, 115] width 11 height 7
click at [239, 154] on input "No - required a change order" at bounding box center [237, 154] width 13 height 13
radio input "true"
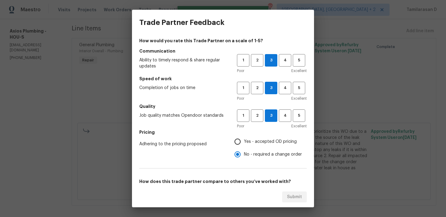
scroll to position [91, 0]
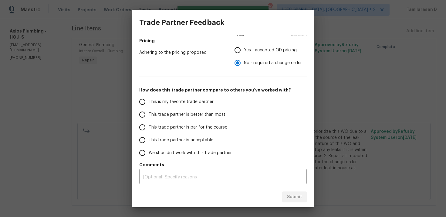
click at [144, 127] on input "This trade partner is par for the course" at bounding box center [142, 127] width 13 height 13
click at [287, 194] on button "Submit" at bounding box center [294, 196] width 25 height 11
radio input "true"
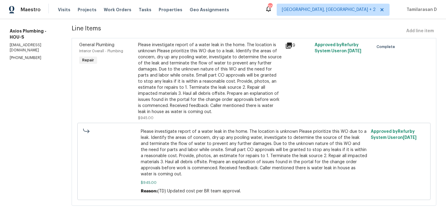
scroll to position [0, 0]
